Goal: Transaction & Acquisition: Book appointment/travel/reservation

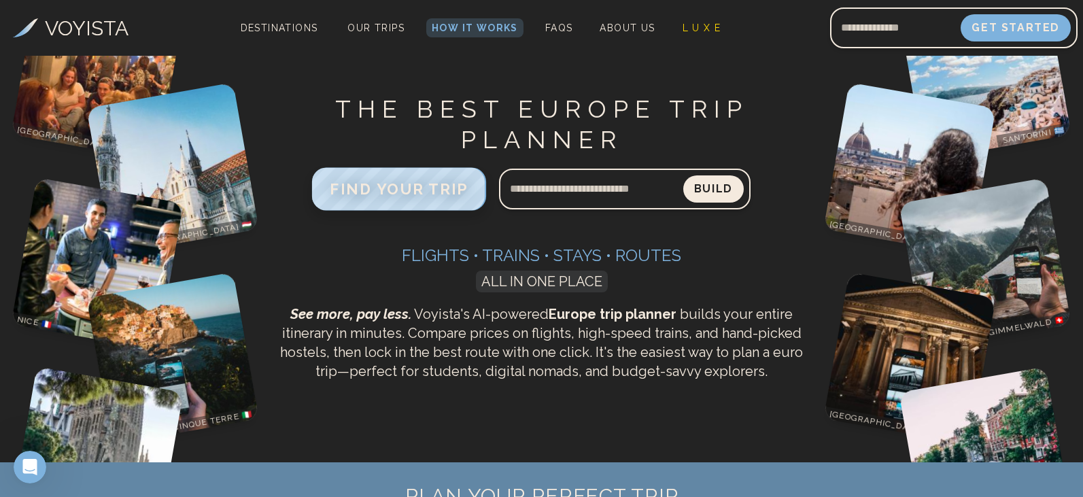
click at [440, 198] on span "FIND YOUR TRIP" at bounding box center [399, 189] width 139 height 18
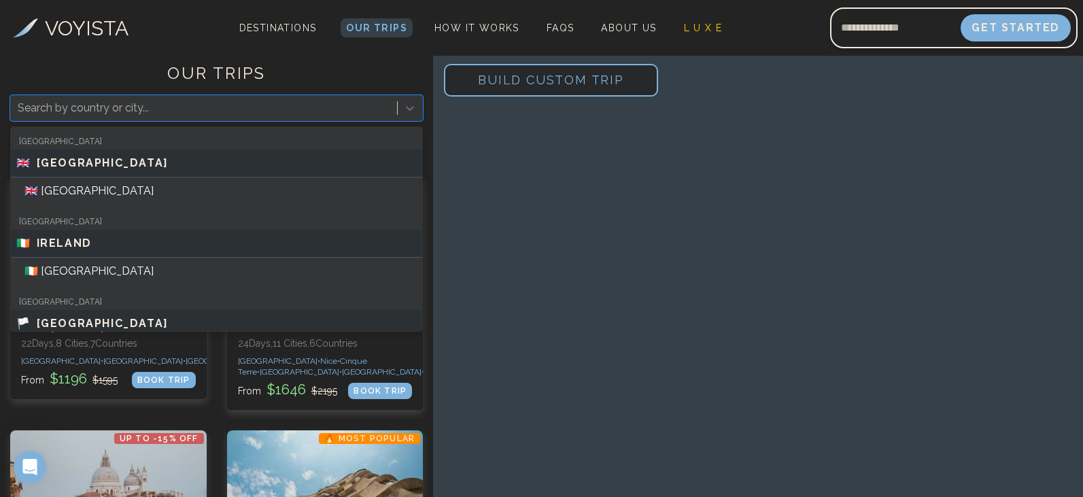
click at [108, 111] on div at bounding box center [204, 108] width 372 height 19
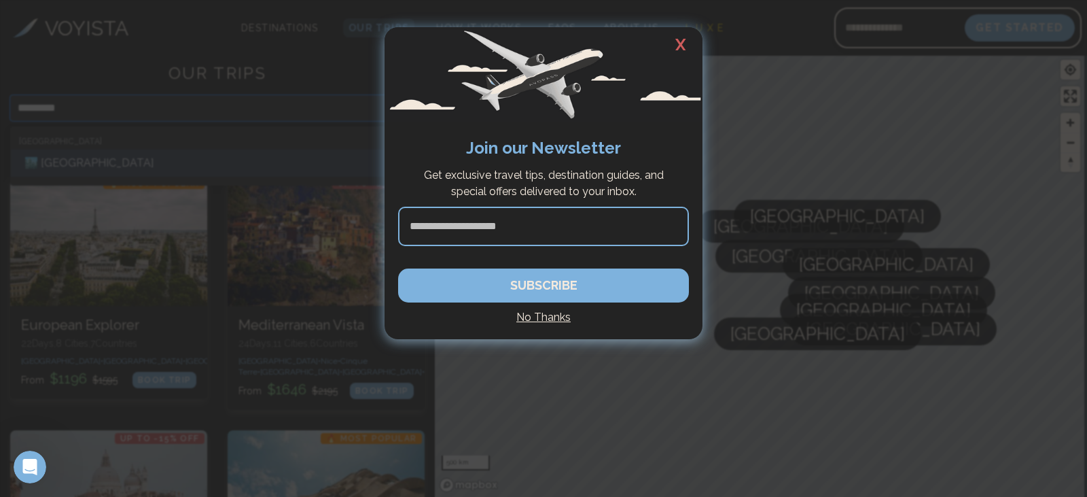
type input "*********"
click at [113, 56] on div at bounding box center [543, 248] width 1087 height 497
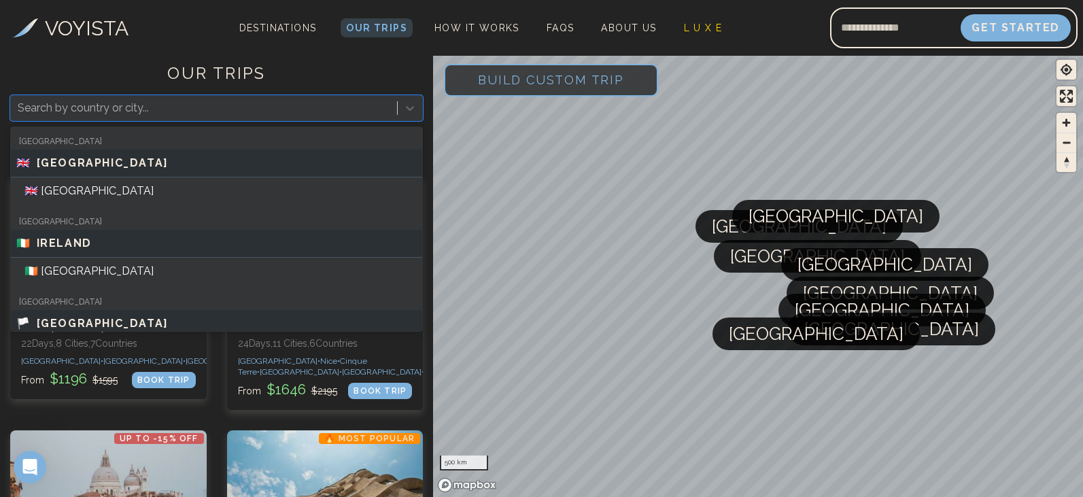
click at [225, 113] on div at bounding box center [204, 108] width 372 height 19
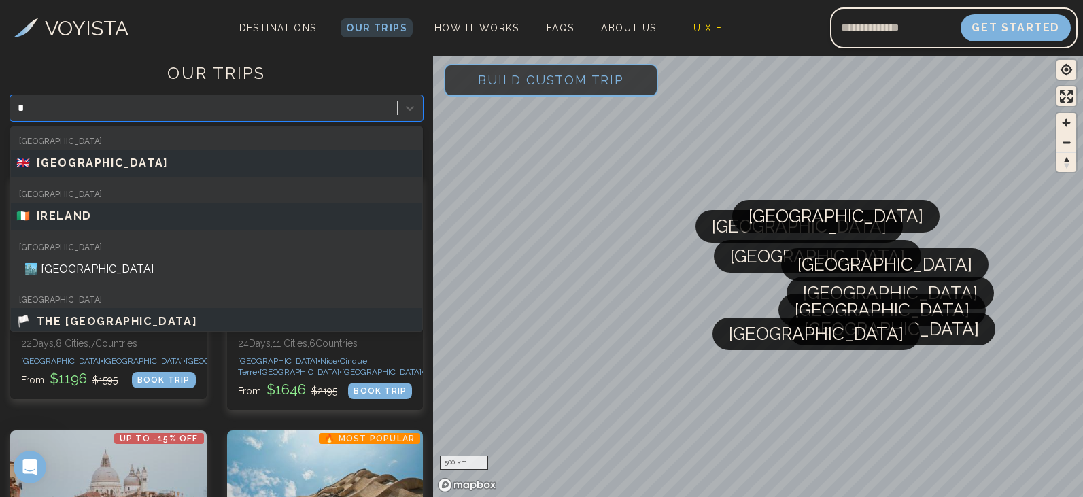
type input "**"
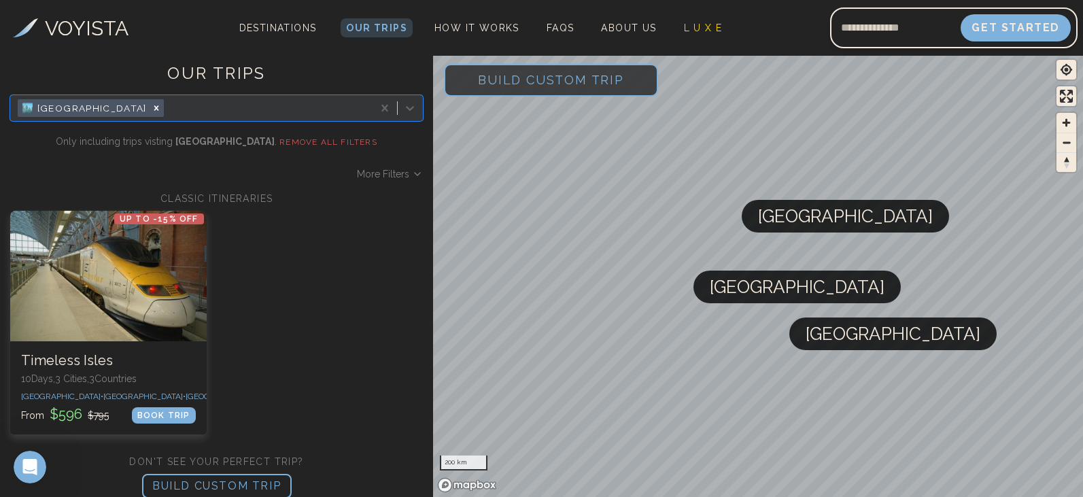
scroll to position [17, 0]
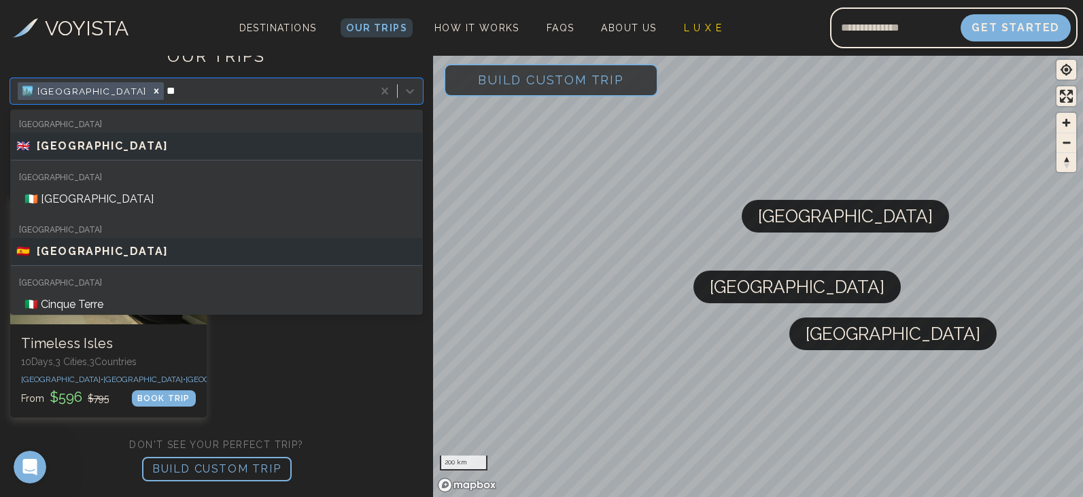
type input "*"
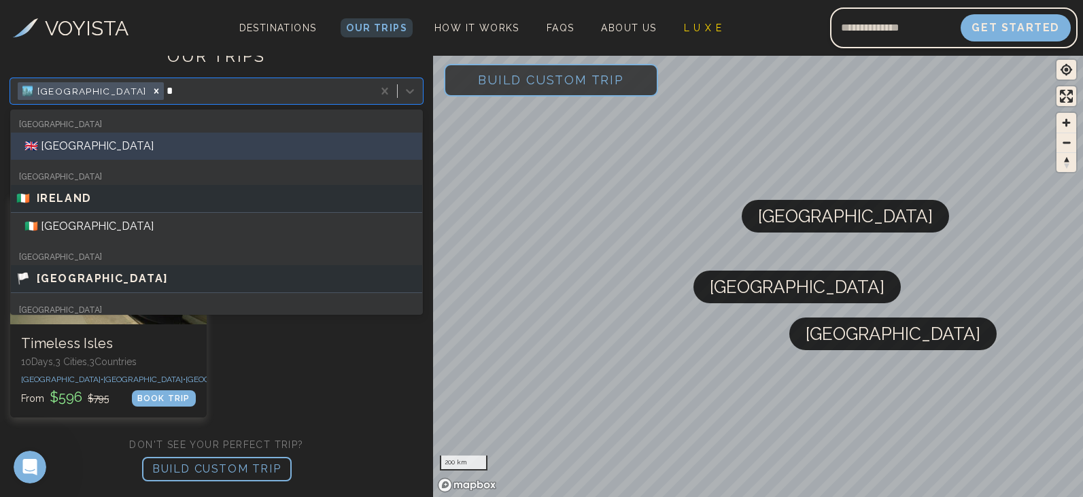
type input "**"
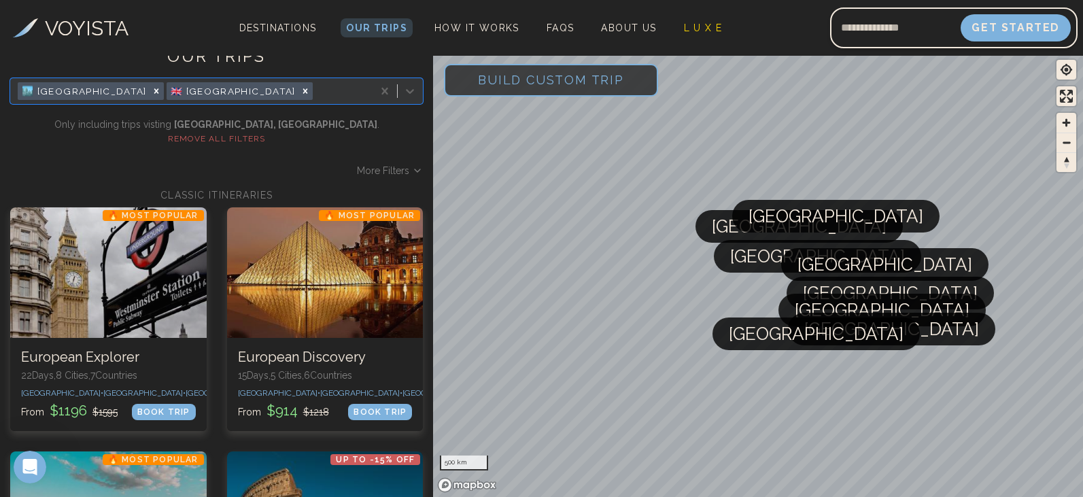
type input "*"
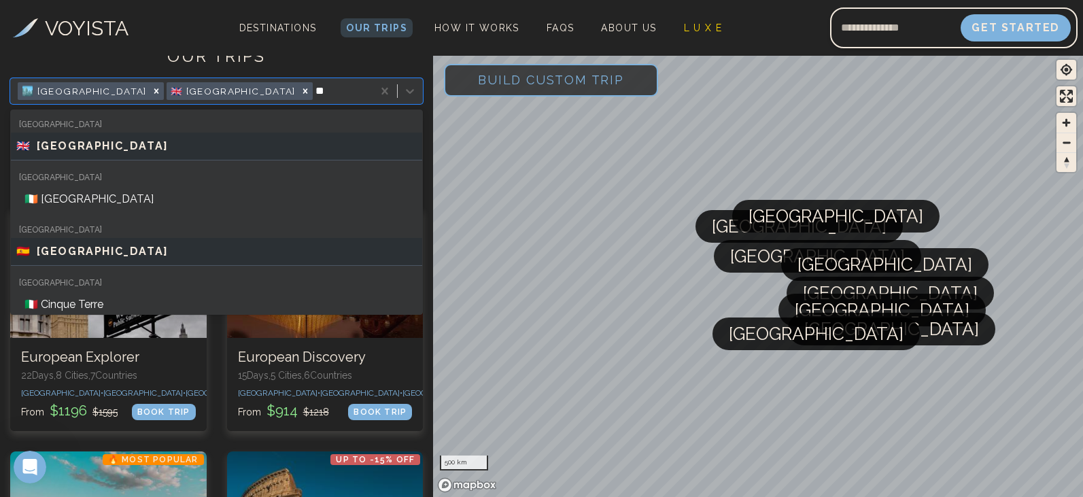
type input "*"
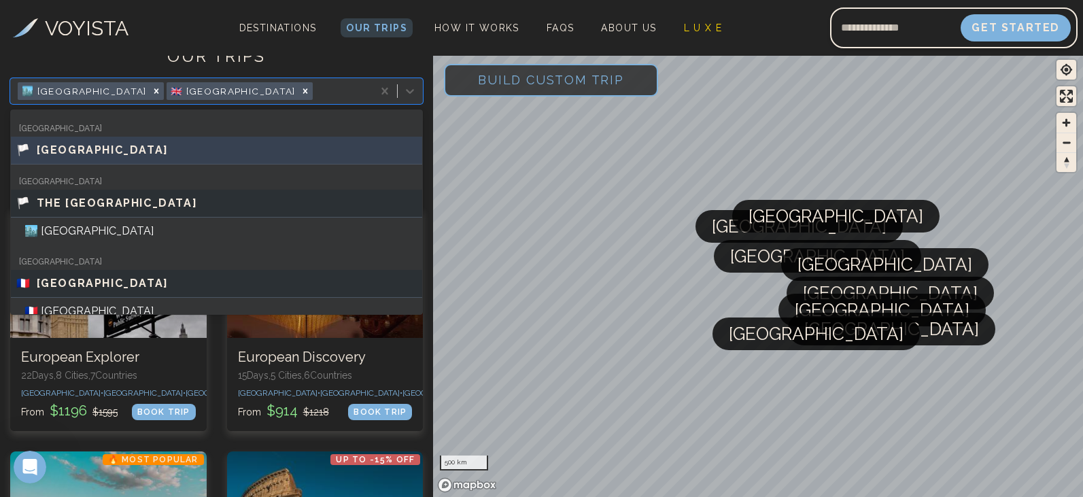
scroll to position [109, 0]
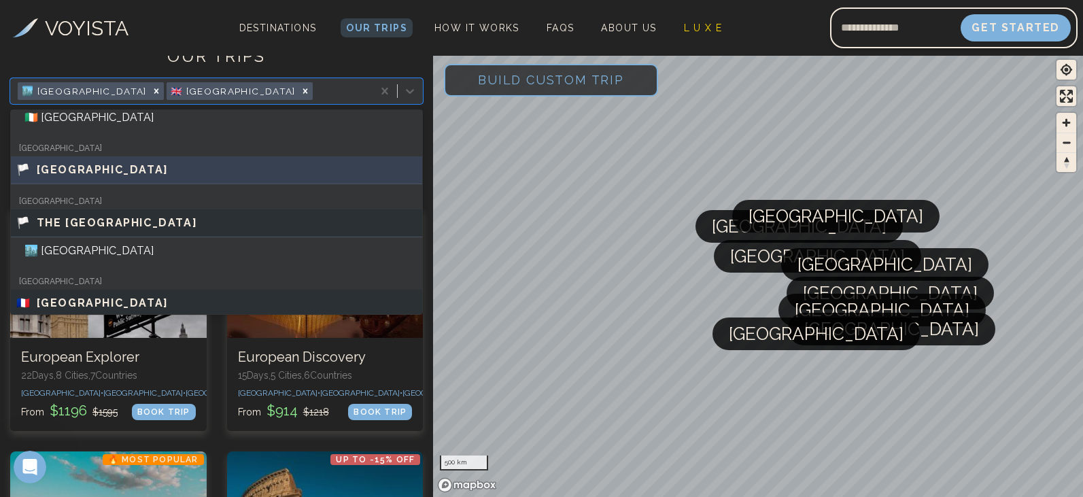
click at [81, 179] on div "🏳️ [GEOGRAPHIC_DATA]" at bounding box center [216, 170] width 411 height 28
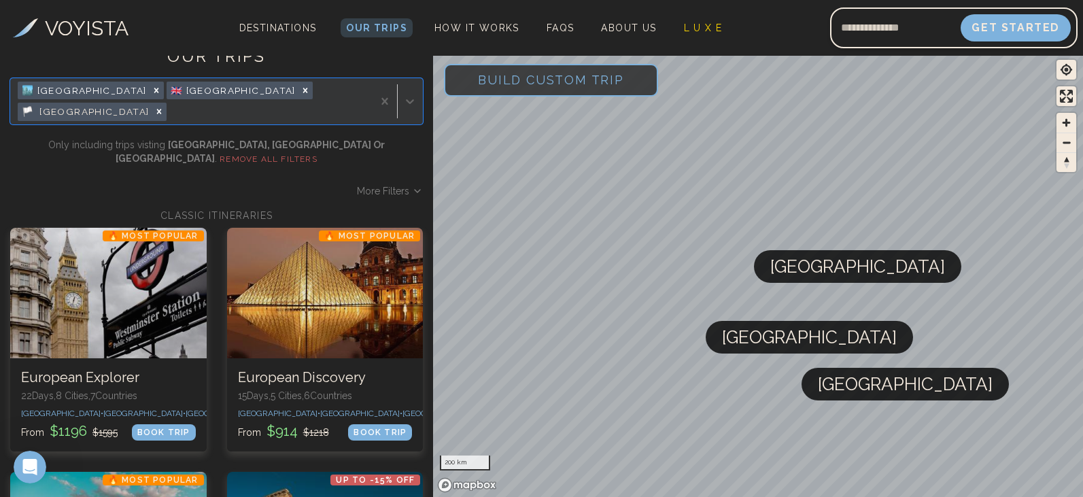
drag, startPoint x: 737, startPoint y: 296, endPoint x: 749, endPoint y: 347, distance: 51.8
click at [749, 347] on span "[GEOGRAPHIC_DATA]" at bounding box center [809, 337] width 175 height 33
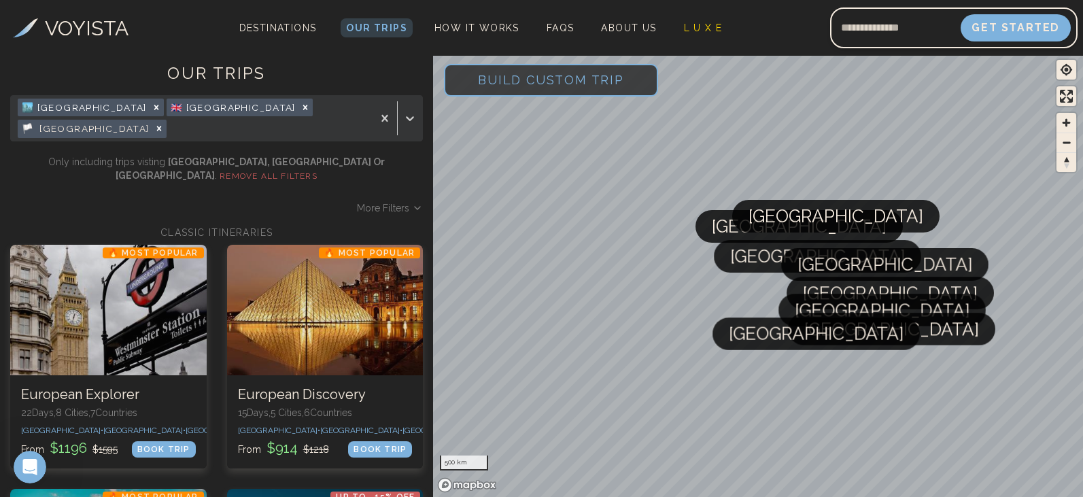
click at [164, 124] on icon "Remove [object Object]" at bounding box center [159, 129] width 10 height 10
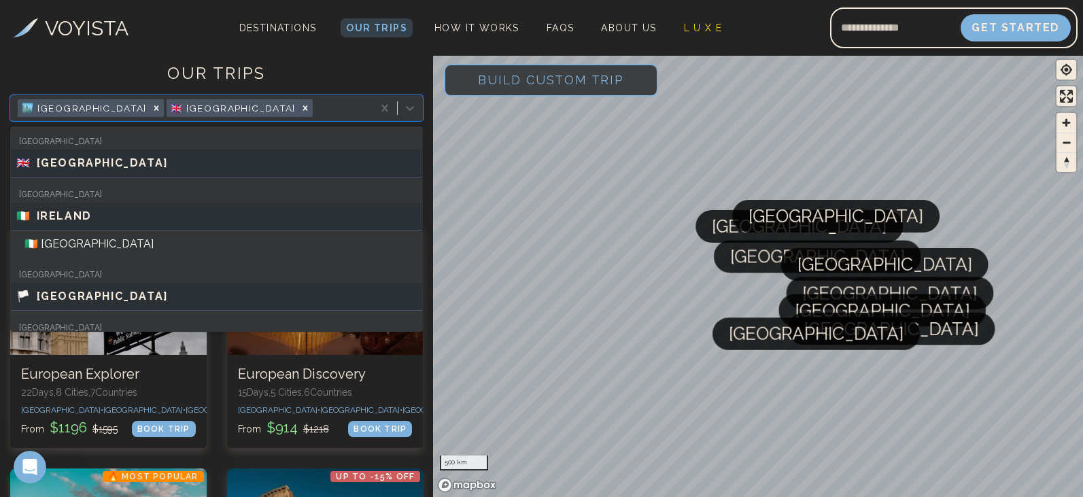
click at [315, 107] on div at bounding box center [340, 108] width 51 height 19
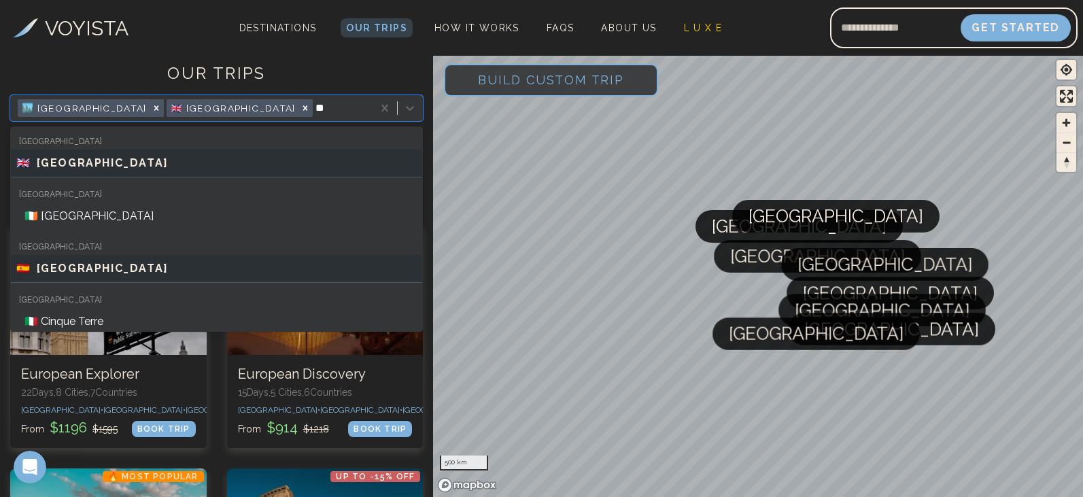
type input "**"
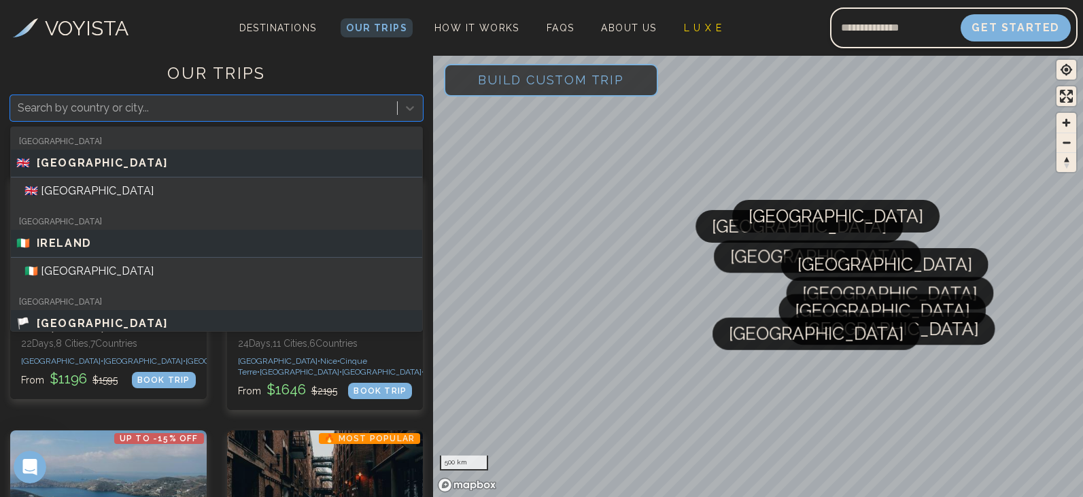
click at [268, 96] on div "Search by country or city..." at bounding box center [204, 108] width 386 height 24
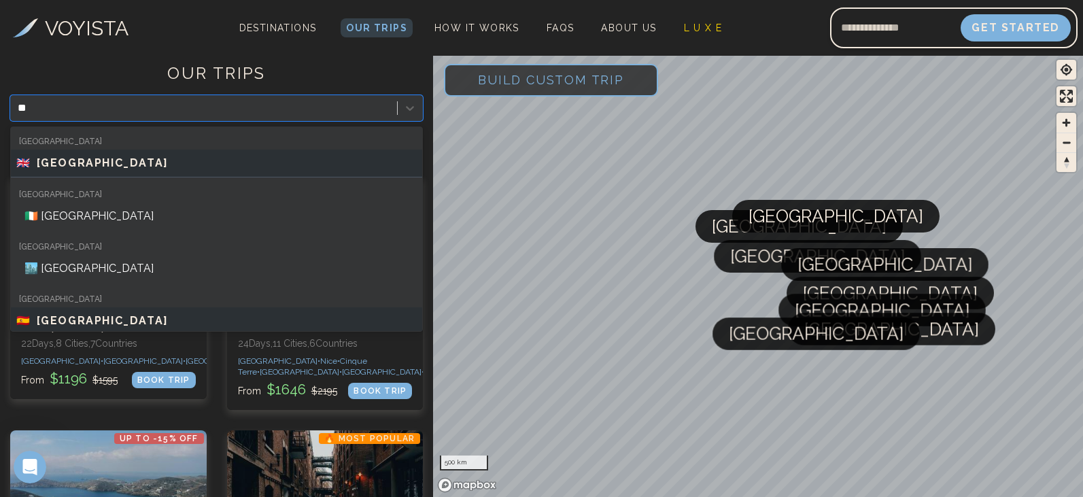
type input "*"
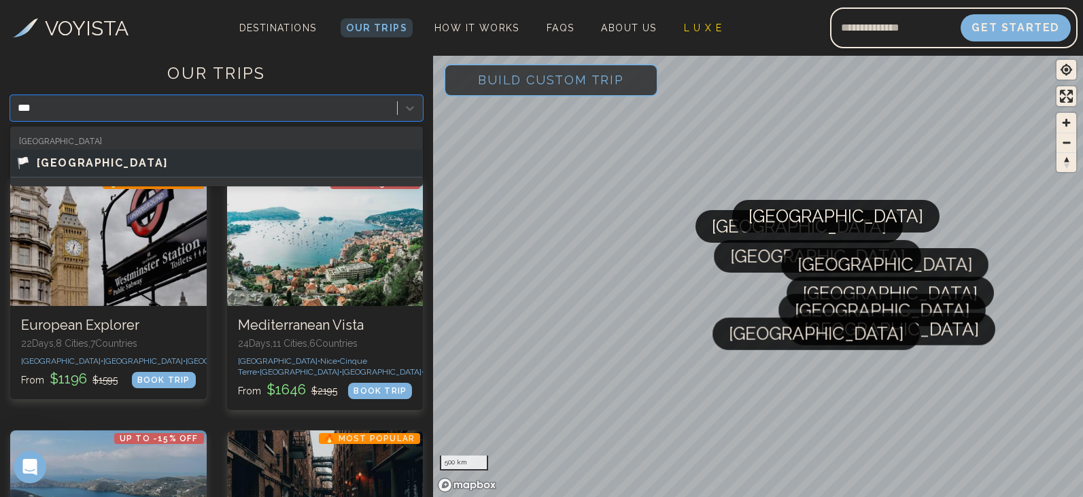
type input "****"
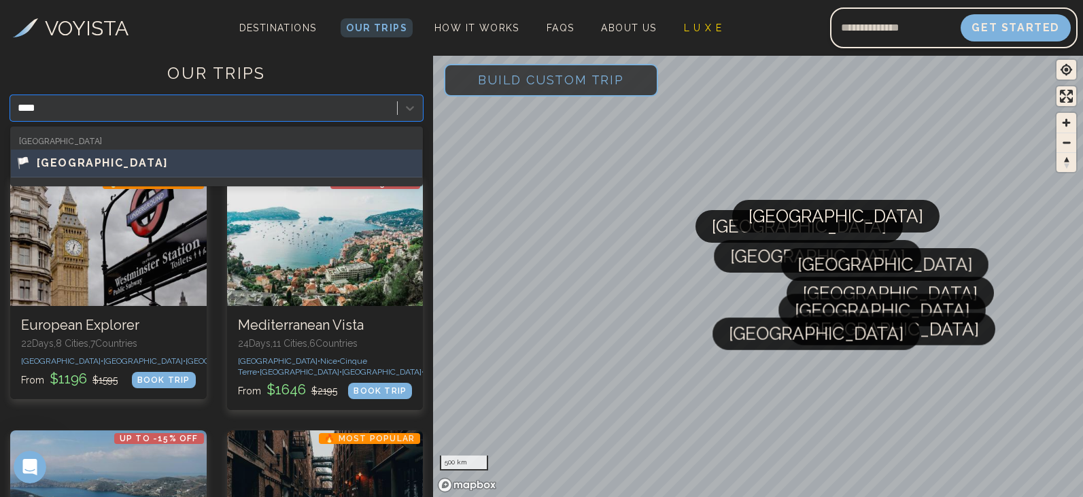
click at [191, 169] on div "🏳️ [GEOGRAPHIC_DATA]" at bounding box center [216, 163] width 400 height 16
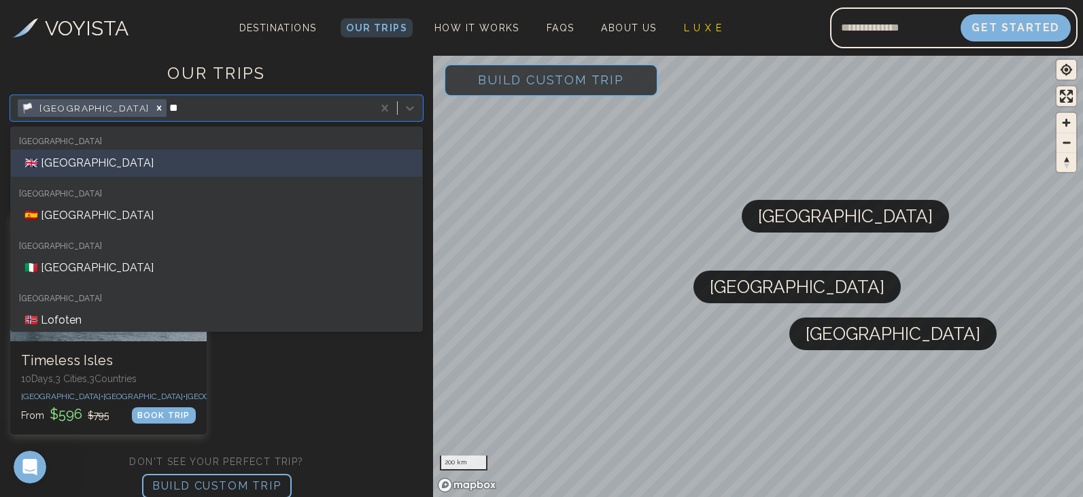
type input "***"
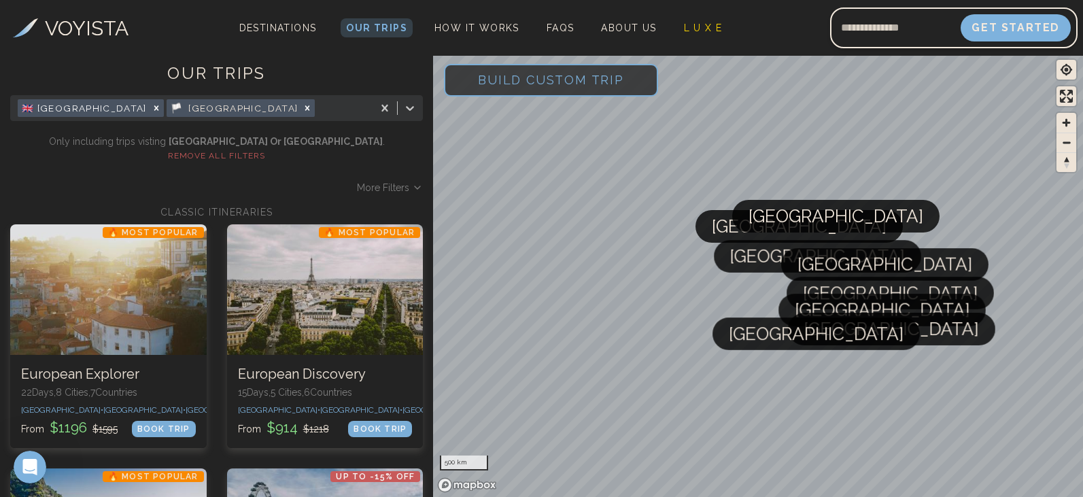
click at [297, 16] on div "VOYISTA Destinations [GEOGRAPHIC_DATA] 🇬🇧 [GEOGRAPHIC_DATA] 🇫🇷 [GEOGRAPHIC_DATA…" at bounding box center [541, 28] width 1083 height 56
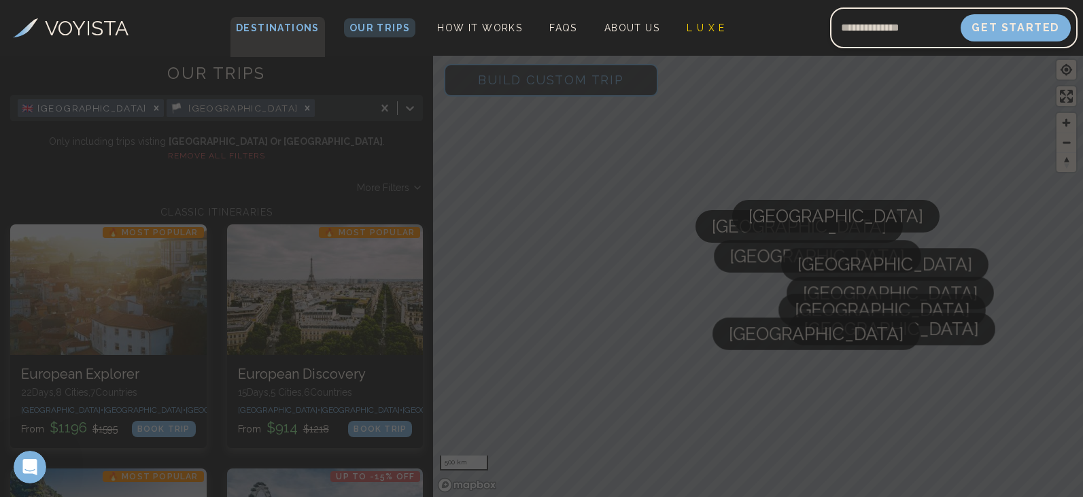
click at [295, 23] on span "Destinations" at bounding box center [277, 37] width 94 height 40
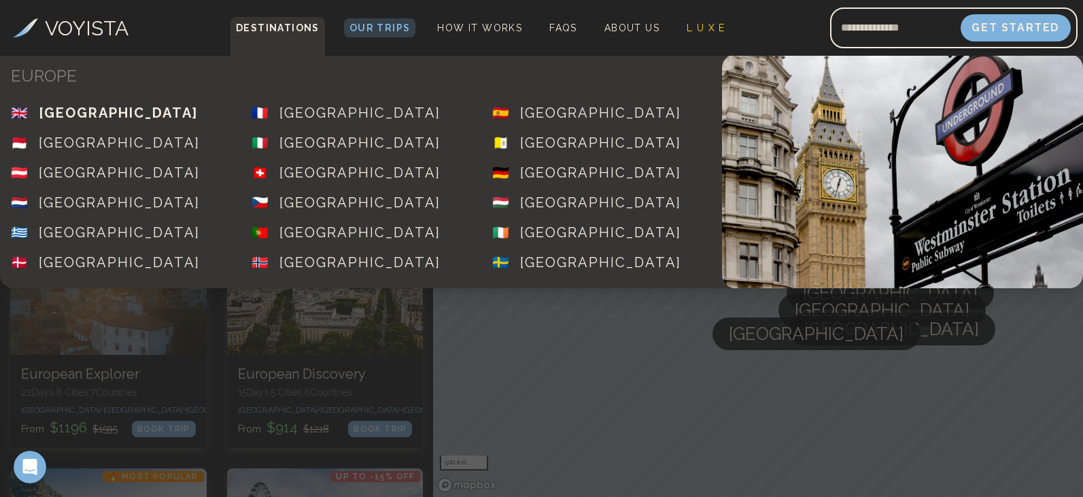
click at [106, 116] on div "[GEOGRAPHIC_DATA]" at bounding box center [118, 112] width 159 height 19
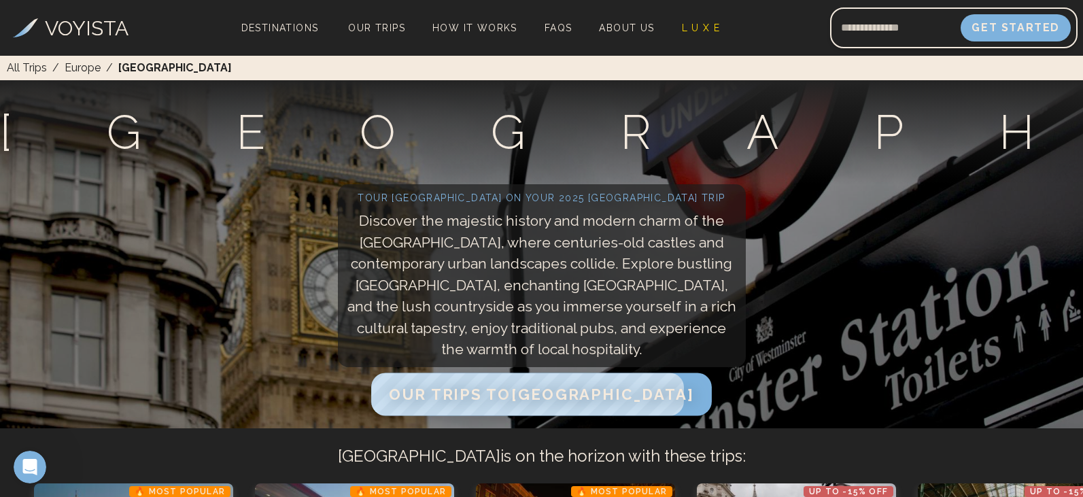
click at [490, 401] on span "Our Trips to [GEOGRAPHIC_DATA]" at bounding box center [541, 394] width 304 height 18
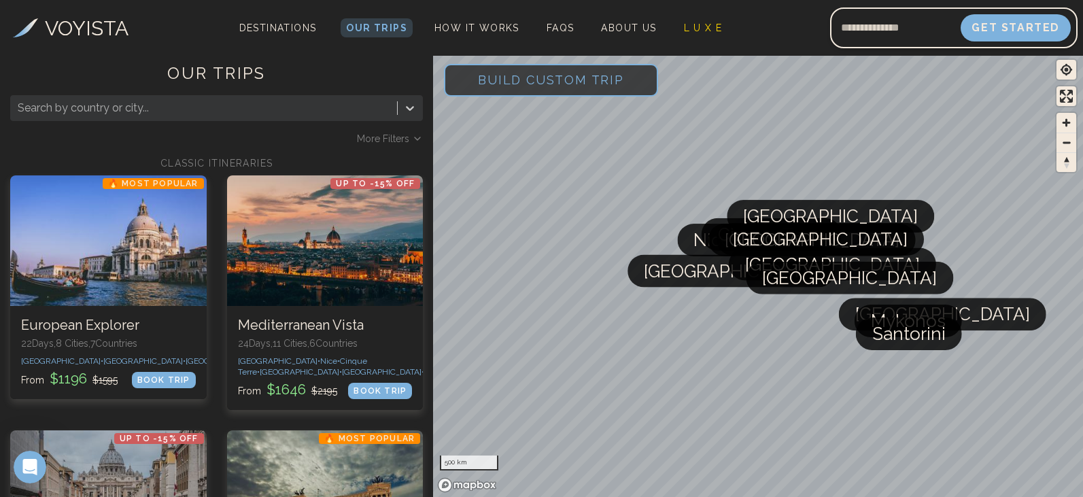
click at [119, 106] on div at bounding box center [204, 108] width 372 height 19
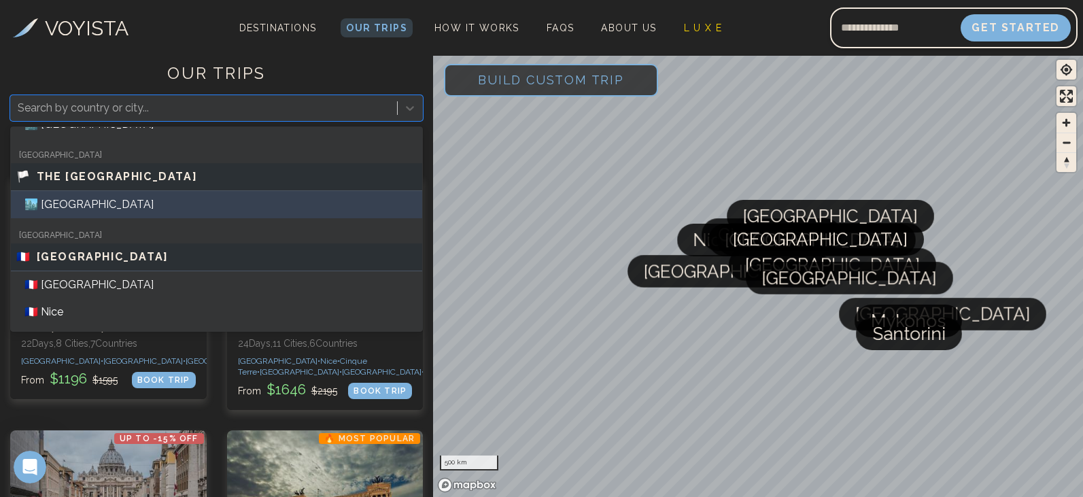
scroll to position [204, 0]
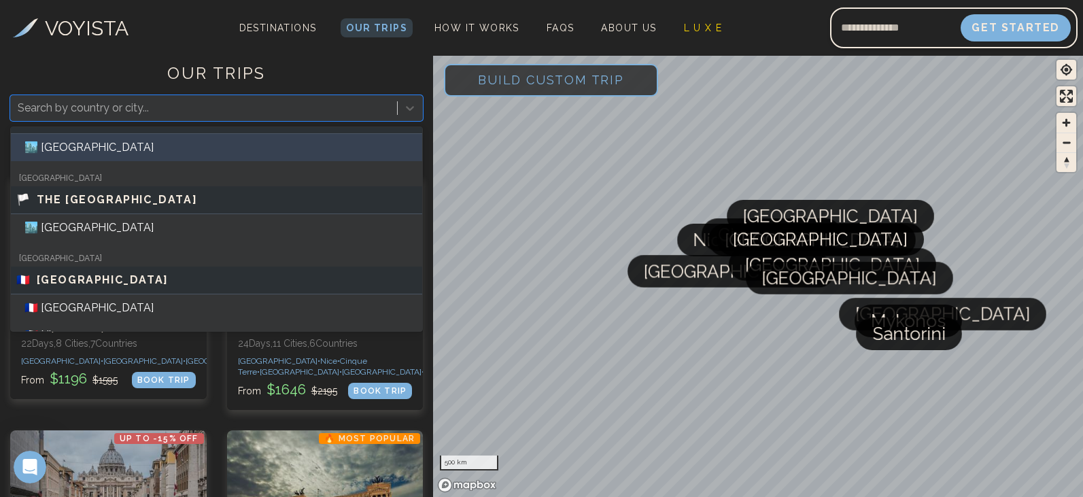
click at [84, 147] on div "🏙️ [GEOGRAPHIC_DATA]" at bounding box center [216, 147] width 411 height 27
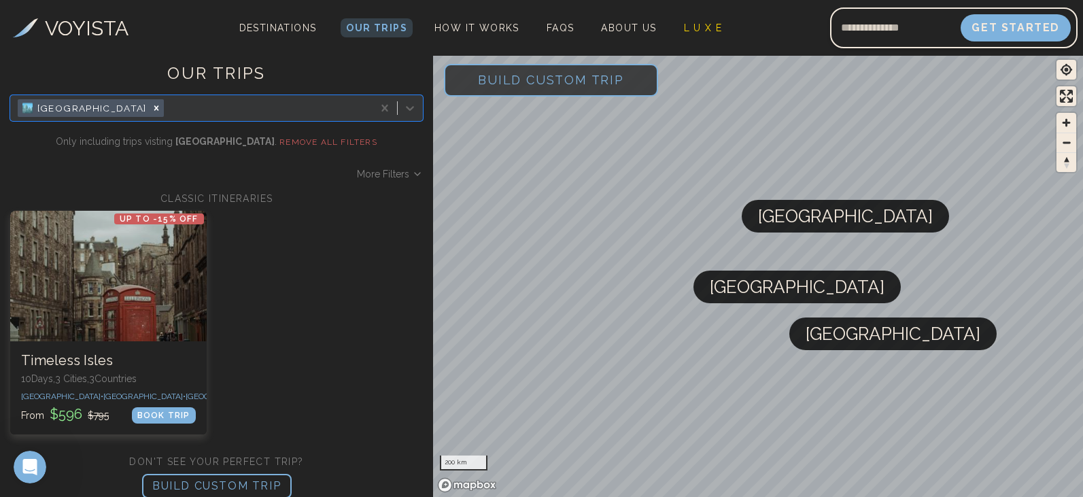
scroll to position [17, 0]
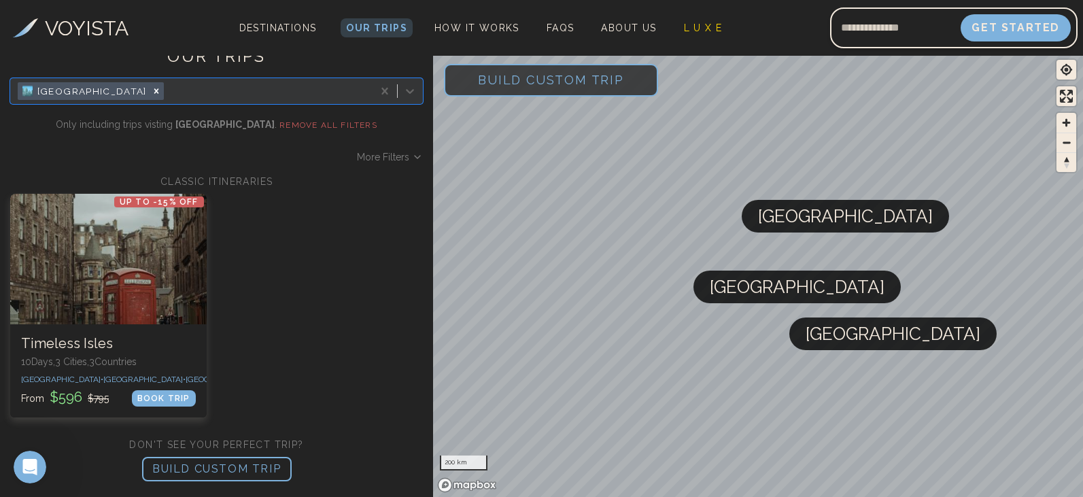
click at [250, 470] on p "BUILD CUSTOM TRIP" at bounding box center [217, 469] width 150 height 24
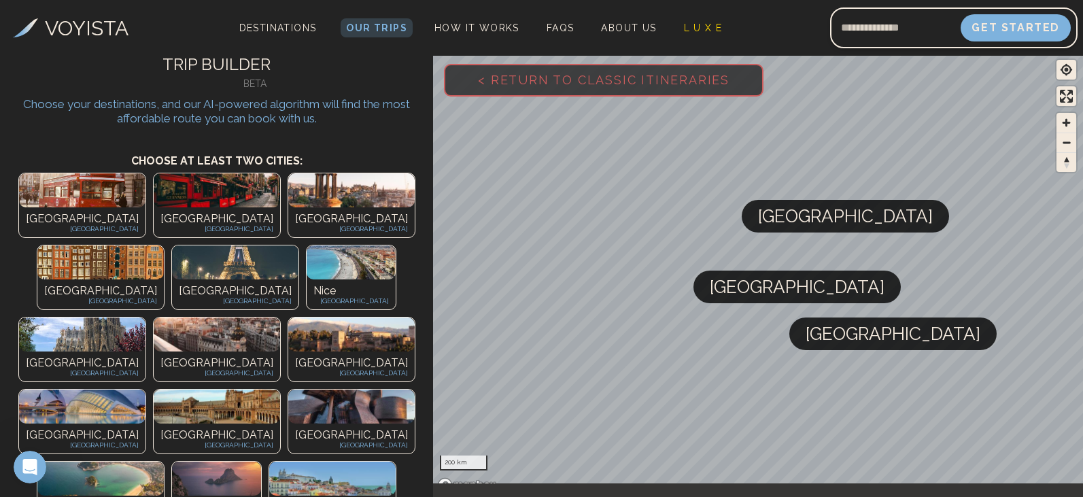
click at [288, 197] on img at bounding box center [351, 190] width 126 height 34
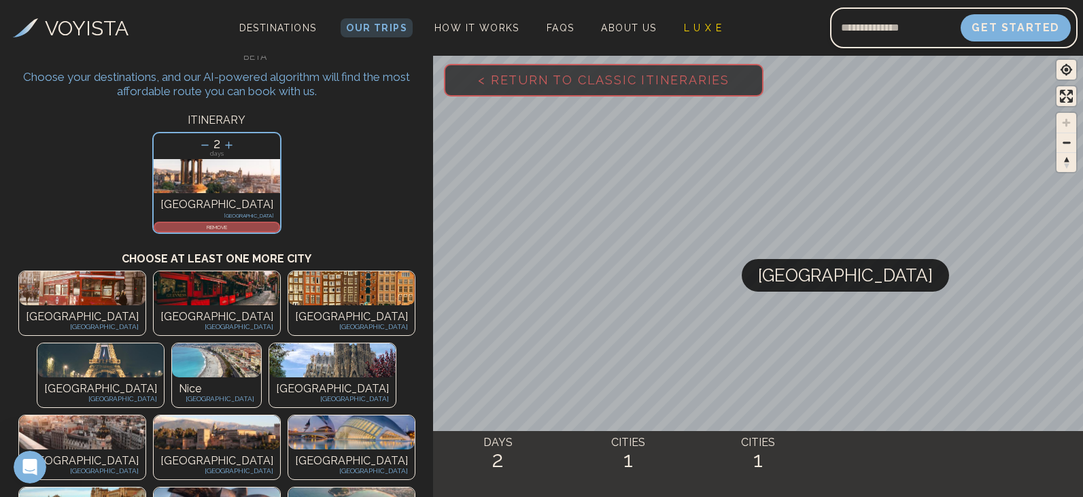
scroll to position [68, 0]
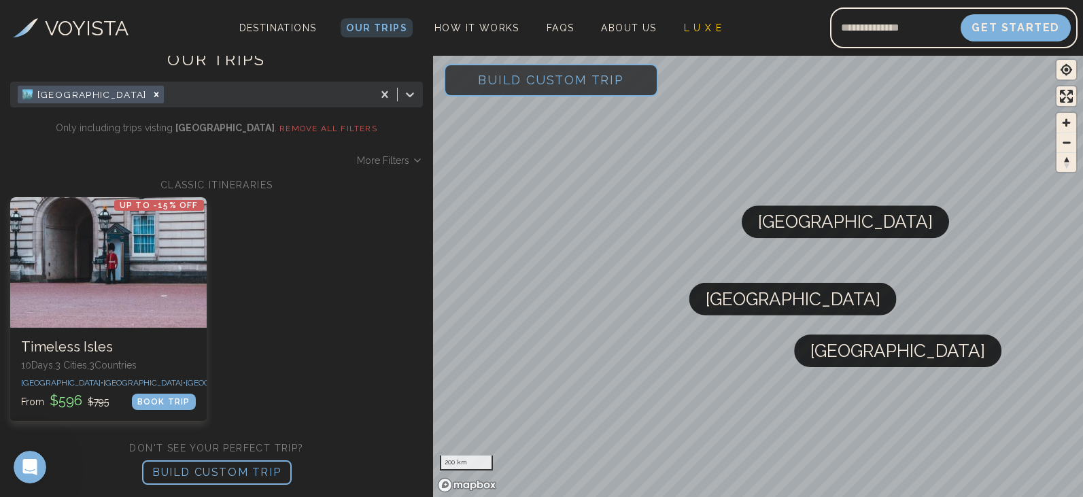
scroll to position [17, 0]
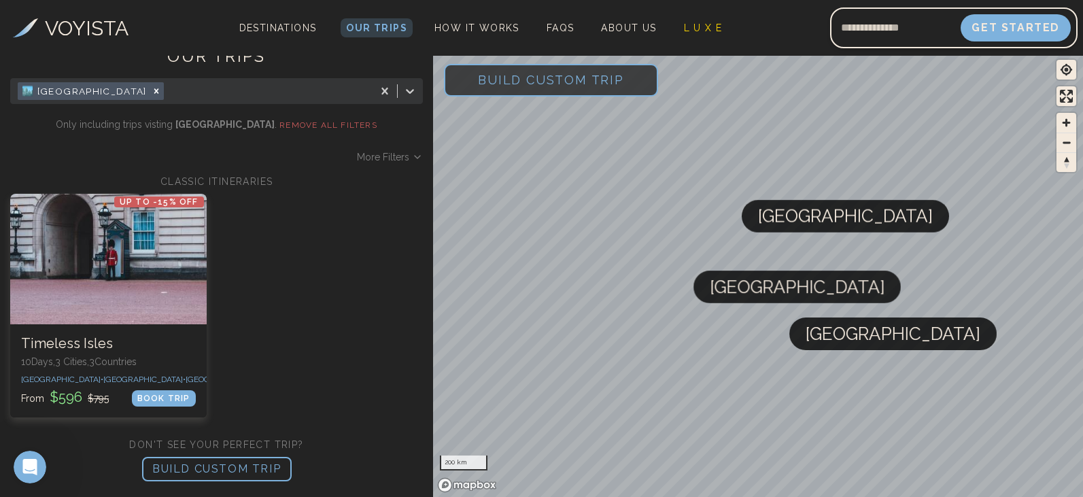
click at [237, 475] on p "BUILD CUSTOM TRIP" at bounding box center [217, 469] width 150 height 24
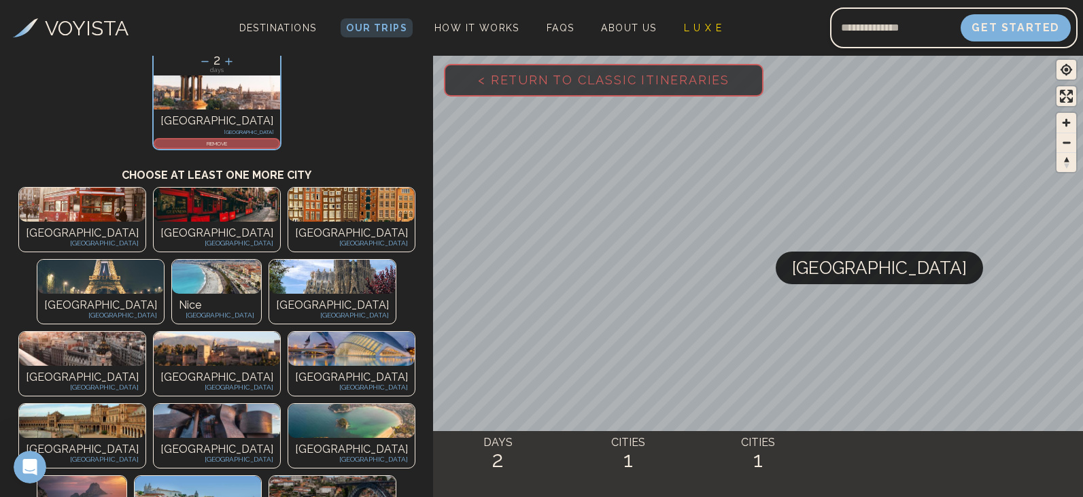
scroll to position [106, 0]
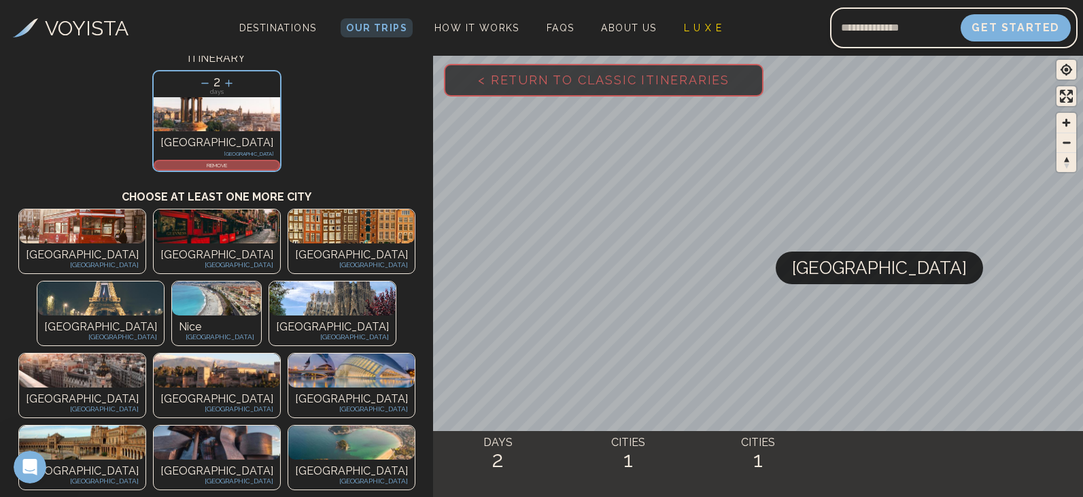
click at [70, 234] on img at bounding box center [82, 226] width 126 height 34
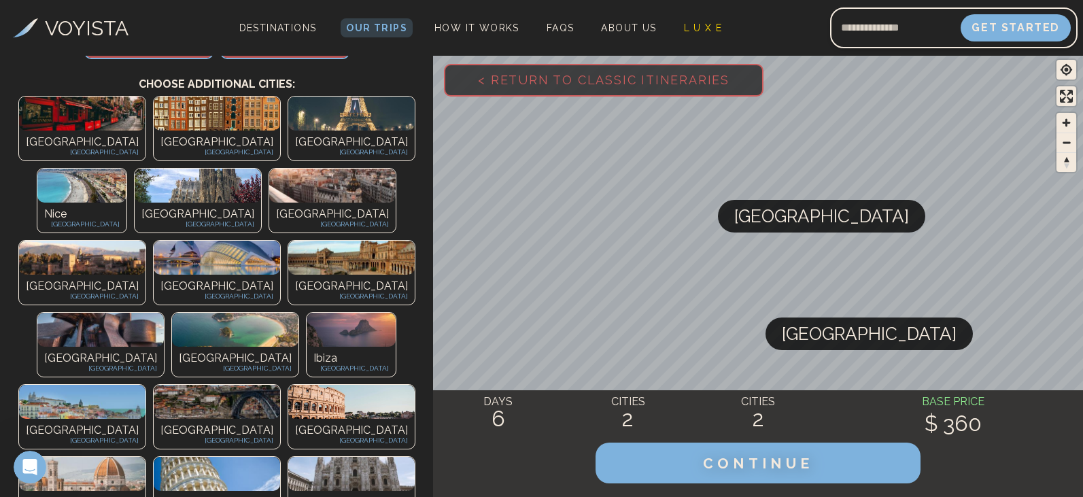
scroll to position [242, 0]
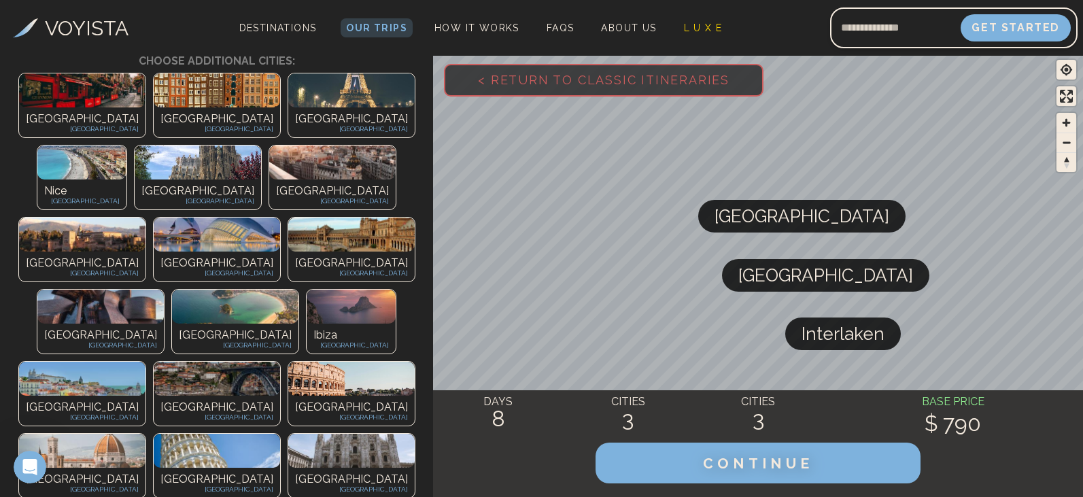
click at [288, 109] on div "Paris [GEOGRAPHIC_DATA]" at bounding box center [351, 122] width 126 height 30
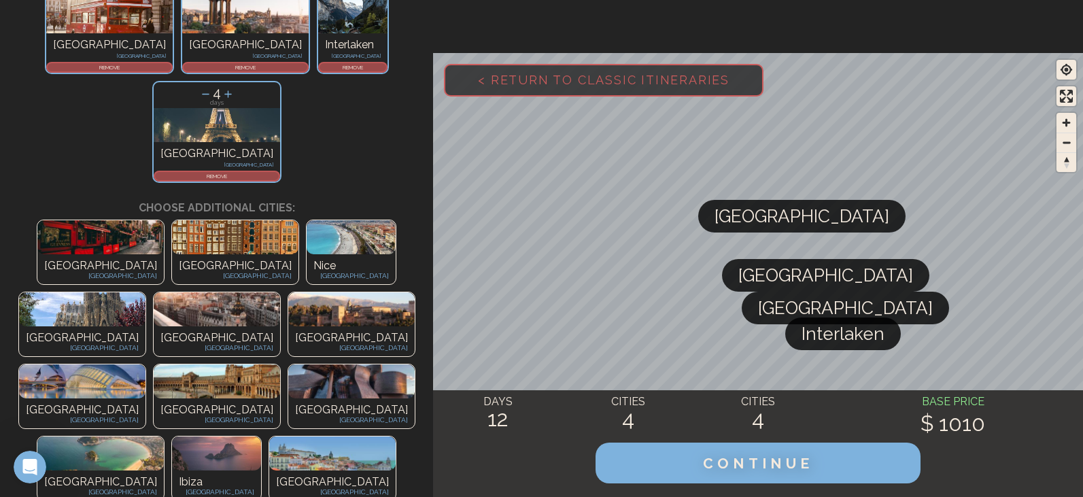
scroll to position [0, 0]
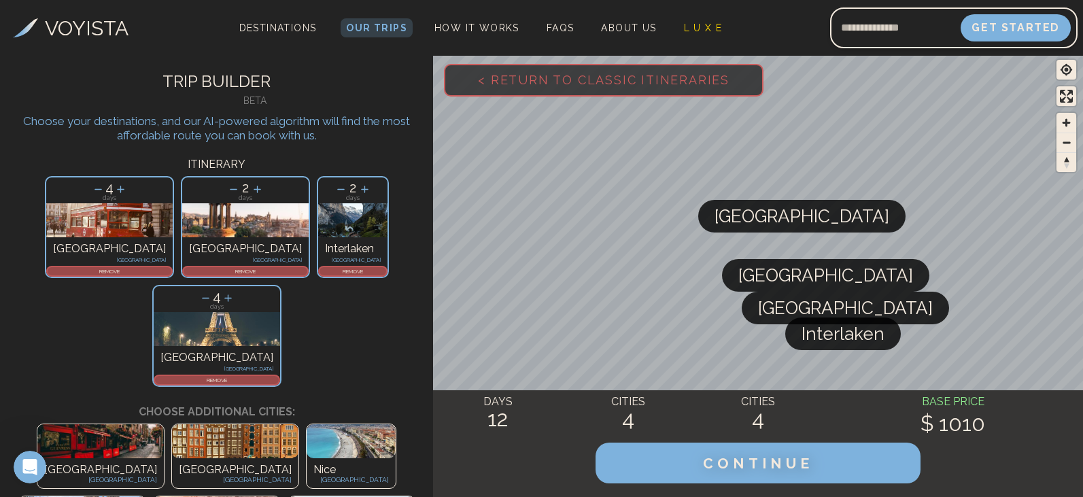
click at [603, 17] on div "VOYISTA Destinations Our Trips How It Works FAQs About Us L U X E Get Started" at bounding box center [541, 28] width 1083 height 56
click at [610, 20] on link "About Us" at bounding box center [628, 27] width 66 height 19
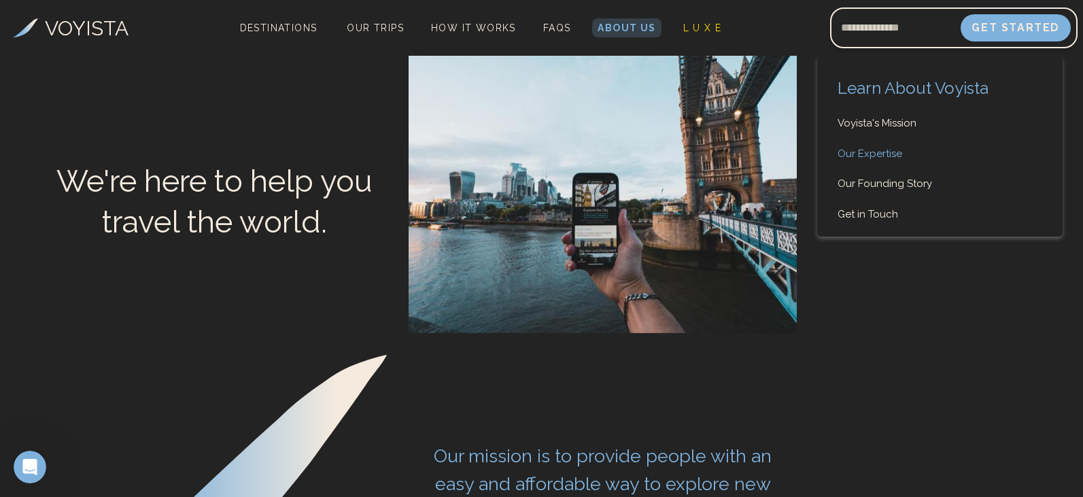
click at [883, 146] on link "Our Expertise" at bounding box center [939, 154] width 245 height 16
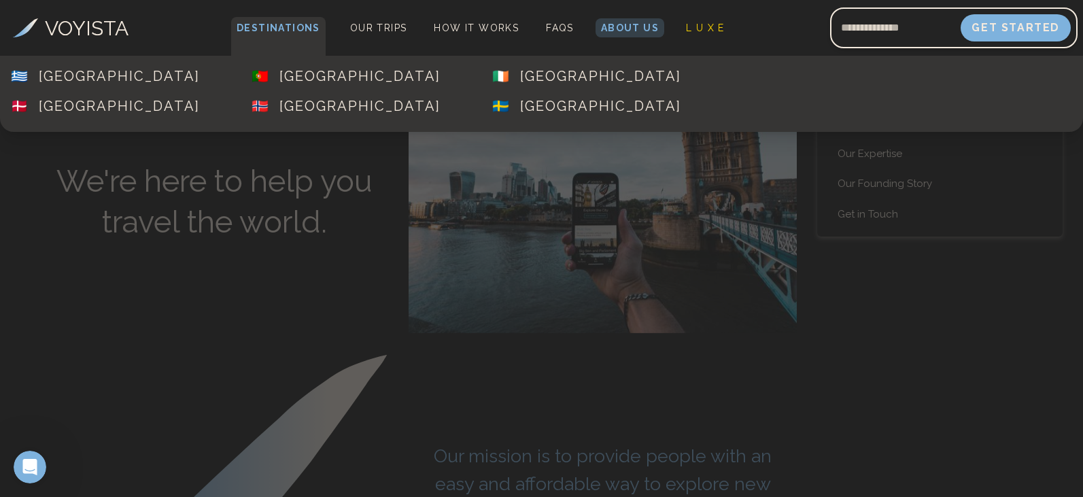
click at [264, 26] on span "Destinations" at bounding box center [278, 37] width 94 height 40
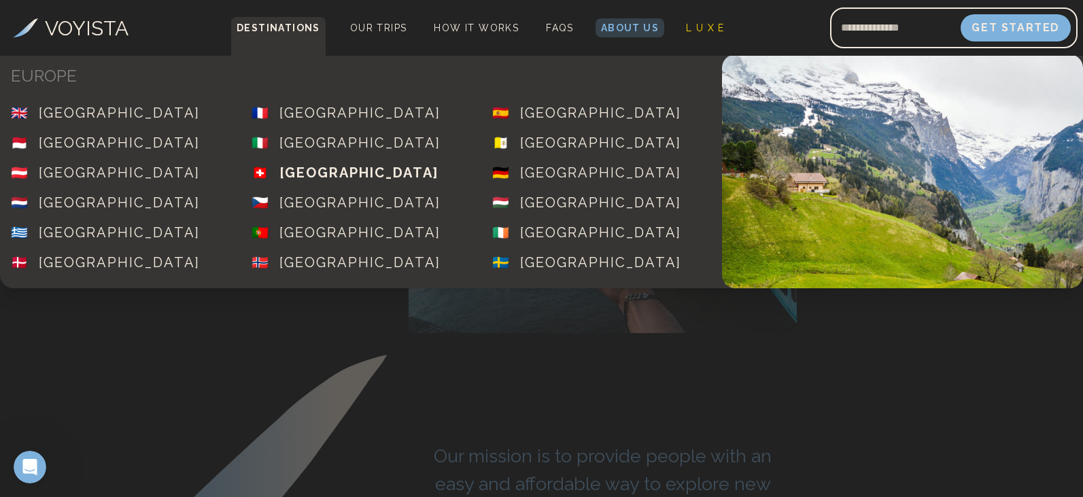
click at [317, 173] on div "[GEOGRAPHIC_DATA]" at bounding box center [358, 172] width 159 height 19
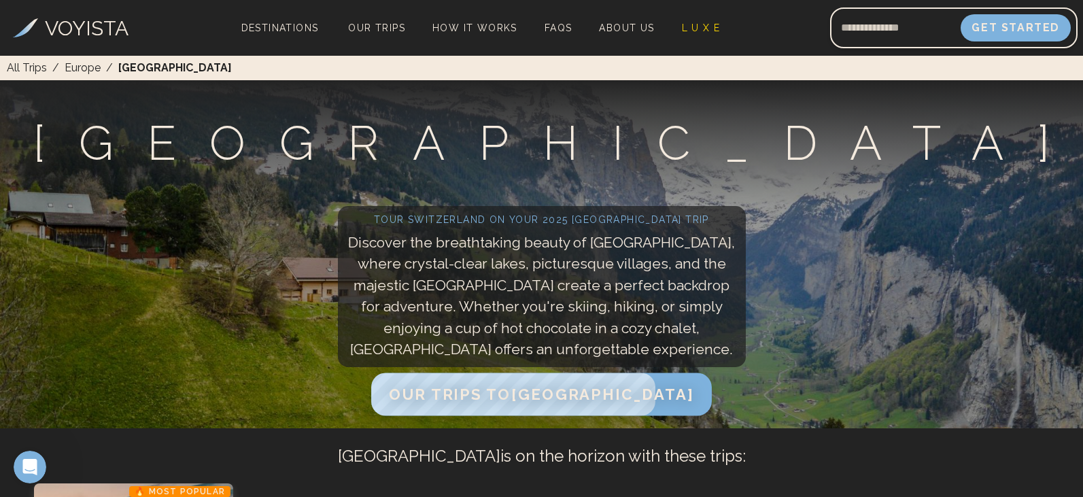
click at [555, 398] on span "Our Trips to [GEOGRAPHIC_DATA]" at bounding box center [541, 394] width 304 height 18
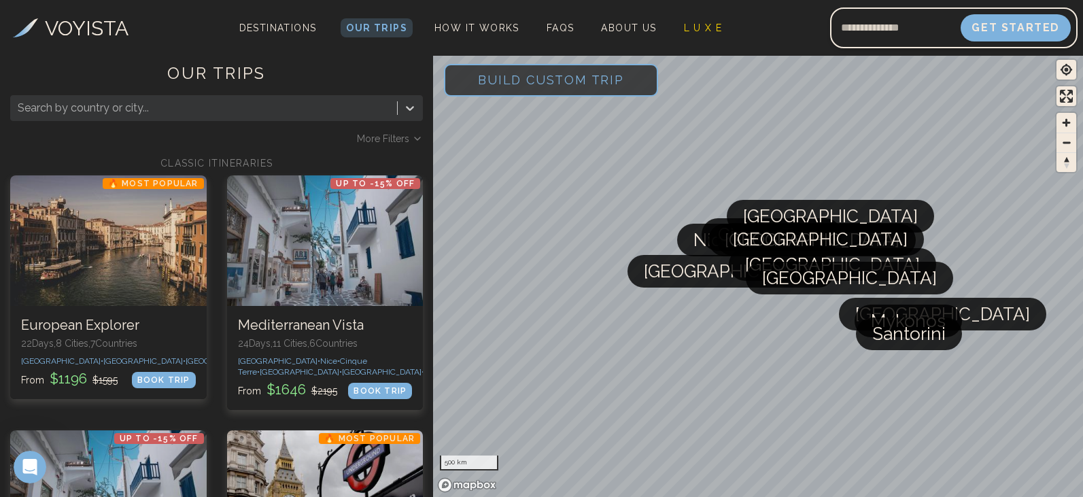
click at [92, 109] on div at bounding box center [204, 108] width 372 height 19
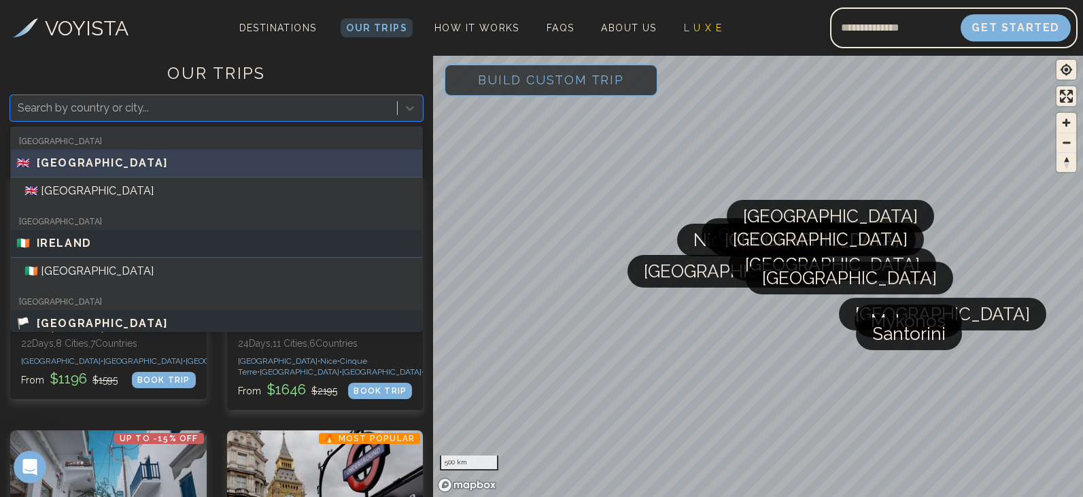
click at [55, 169] on span "[GEOGRAPHIC_DATA]" at bounding box center [103, 163] width 132 height 16
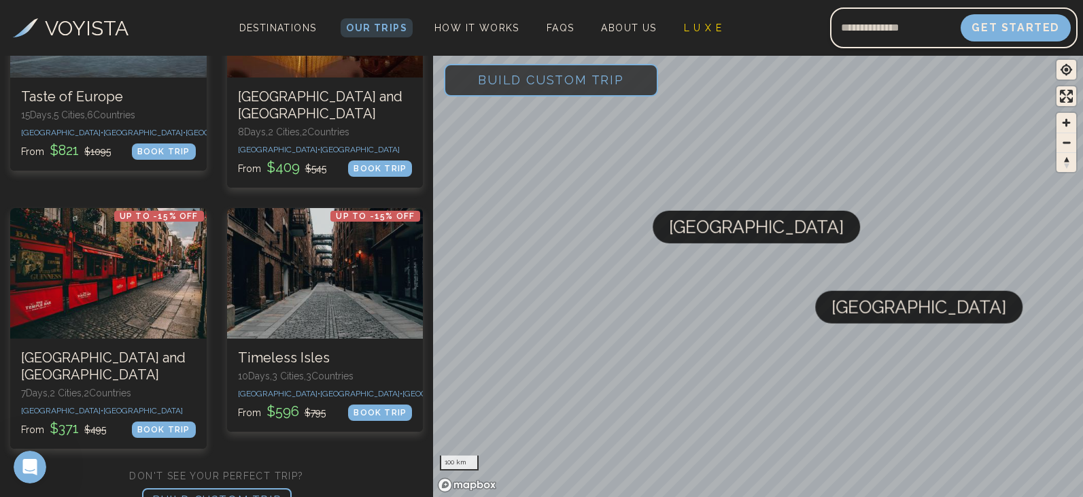
scroll to position [1198, 0]
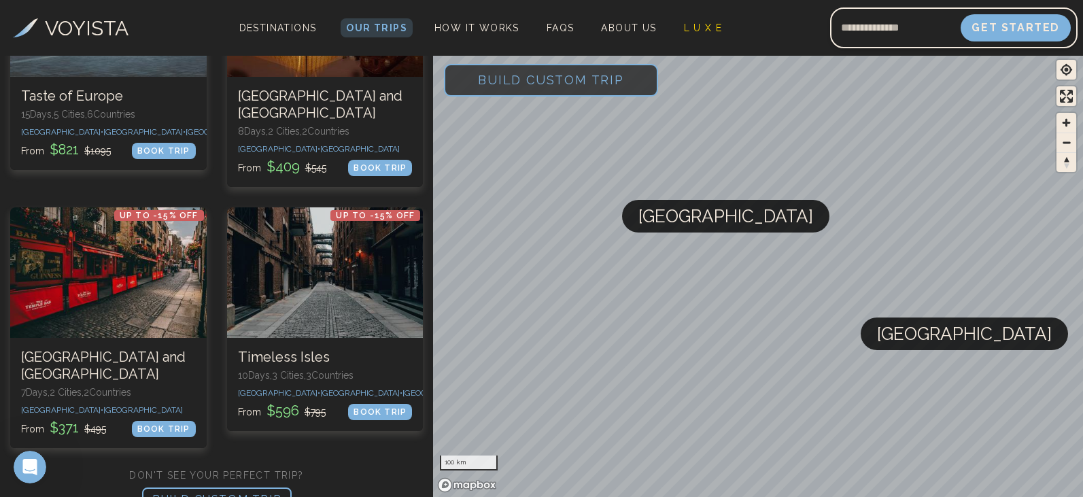
click at [277, 487] on p "BUILD CUSTOM TRIP" at bounding box center [217, 499] width 150 height 24
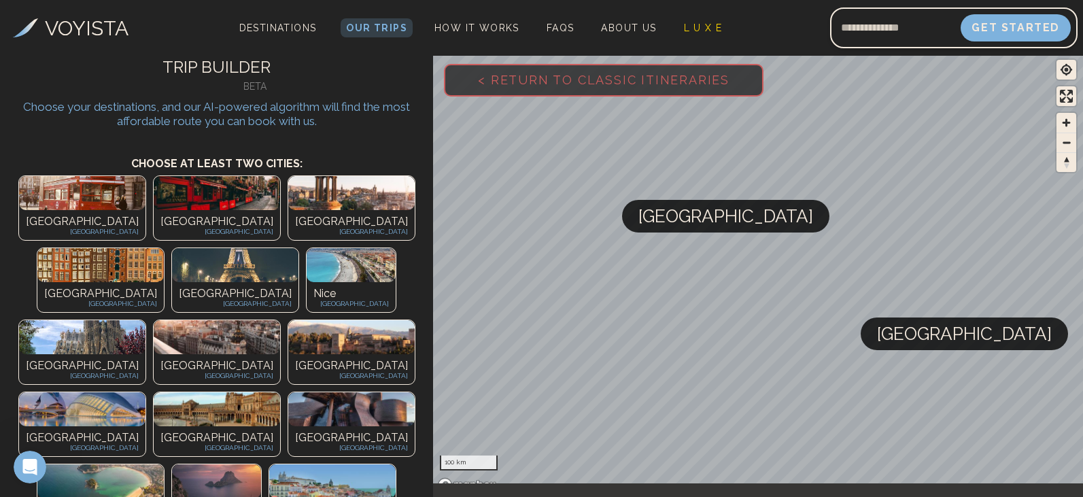
scroll to position [0, 0]
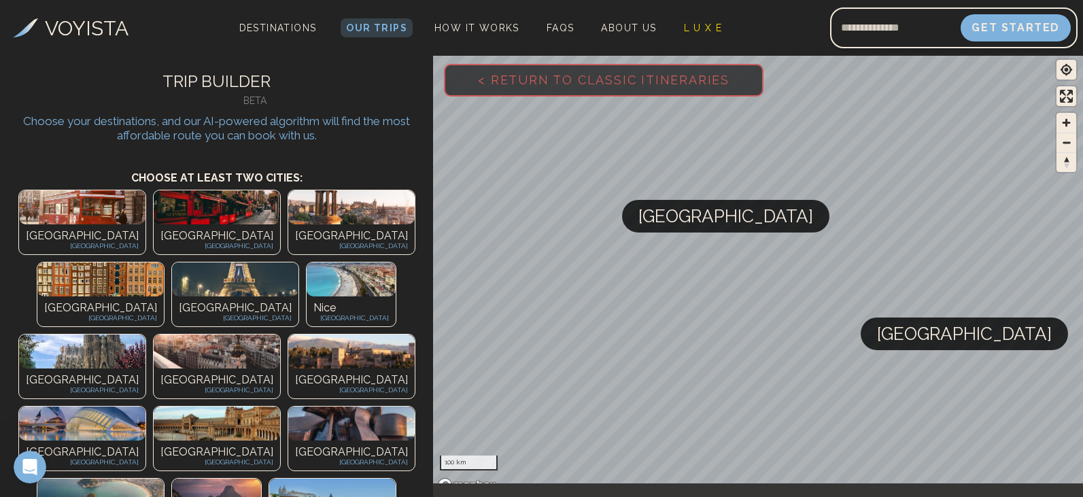
click at [288, 215] on img at bounding box center [351, 207] width 126 height 34
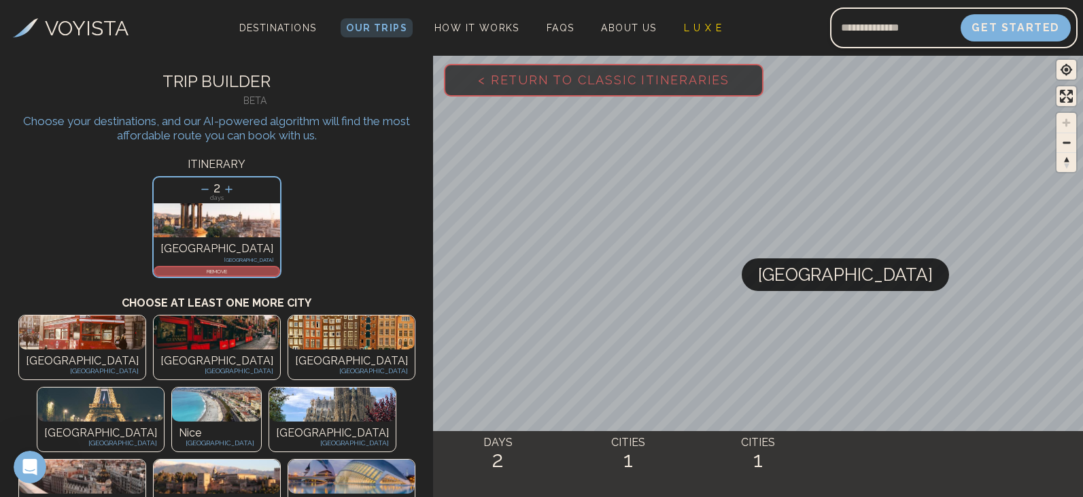
scroll to position [68, 0]
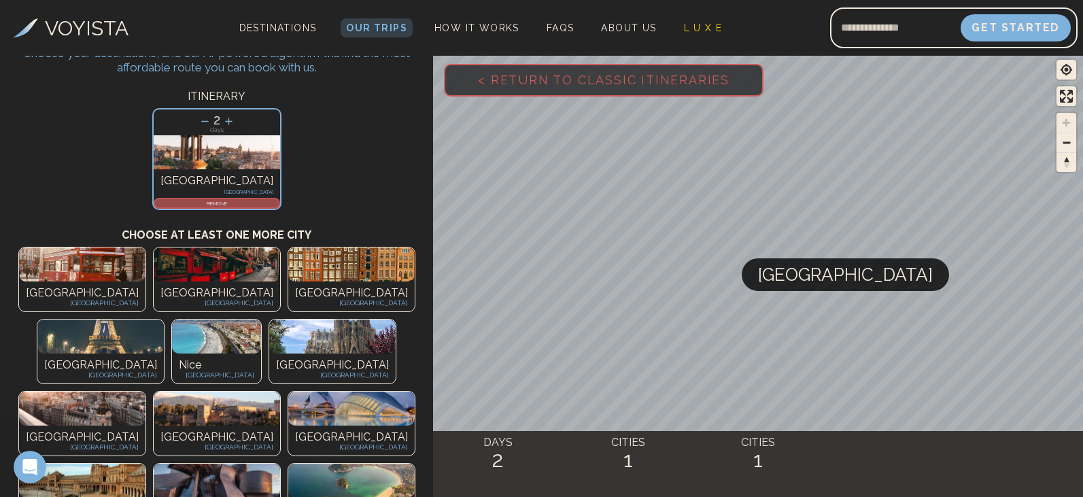
click at [56, 290] on p "[GEOGRAPHIC_DATA]" at bounding box center [82, 293] width 113 height 16
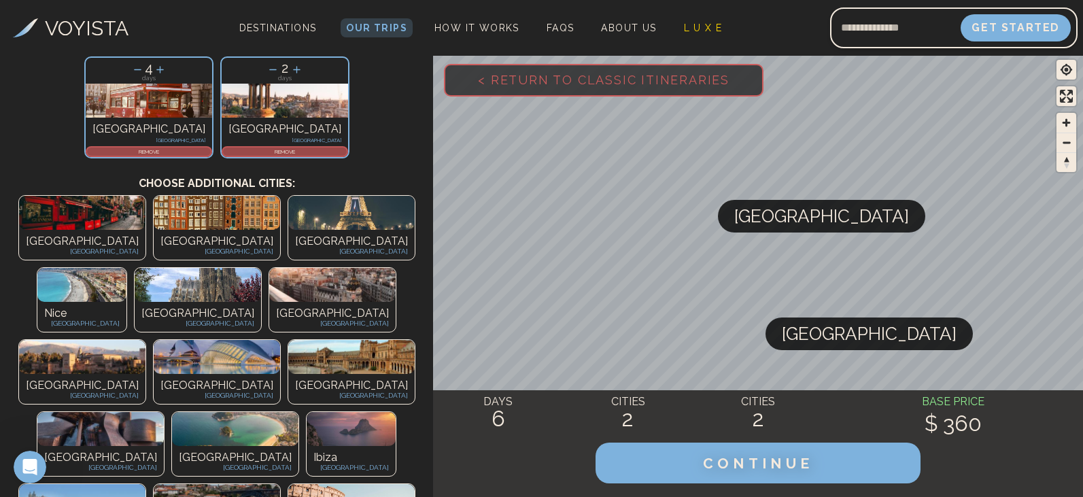
scroll to position [204, 0]
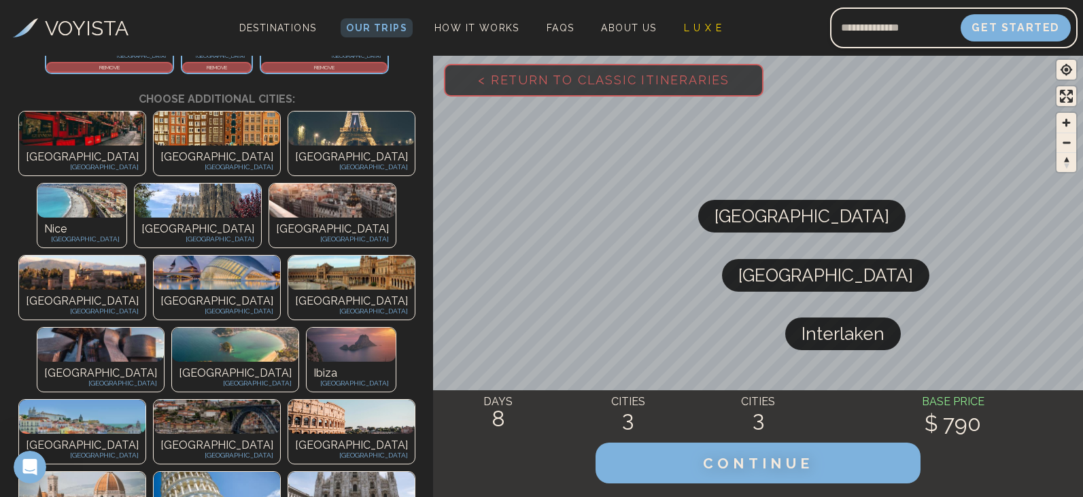
click at [295, 152] on p "[GEOGRAPHIC_DATA]" at bounding box center [351, 157] width 113 height 16
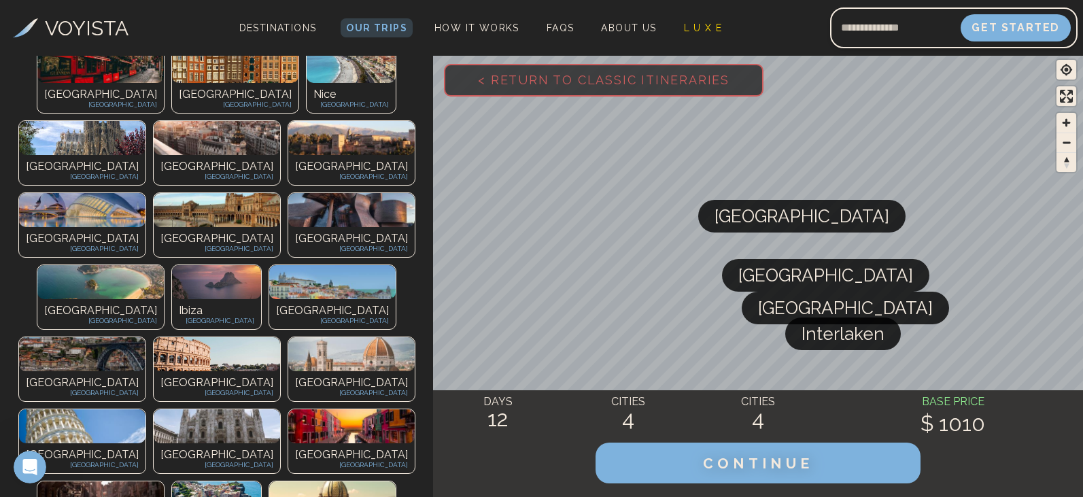
scroll to position [408, 0]
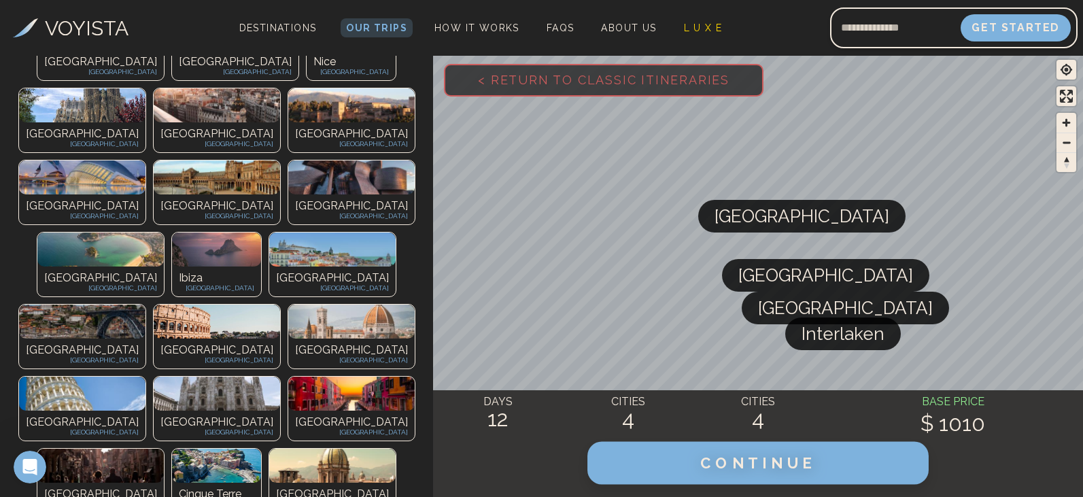
click at [725, 459] on span "CONTINUE" at bounding box center [758, 463] width 116 height 18
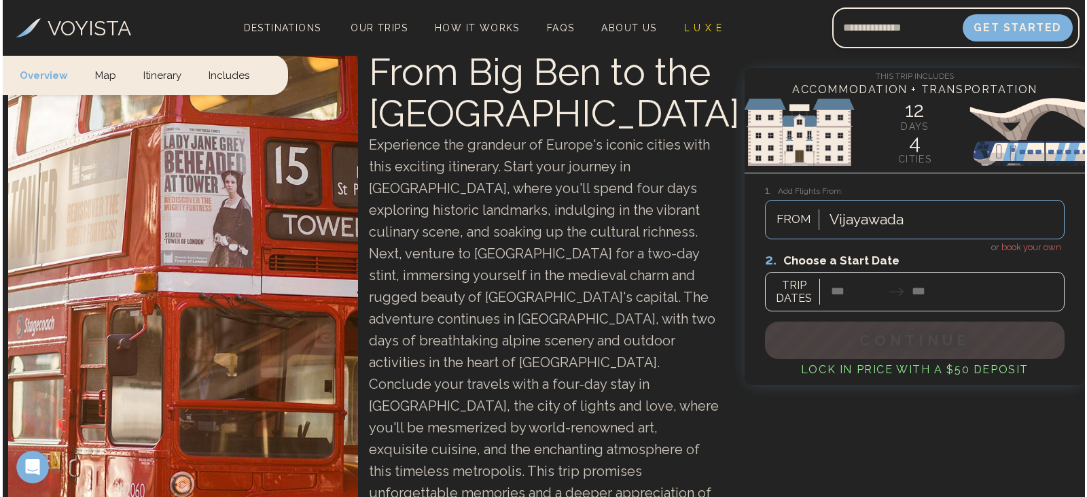
scroll to position [67, 0]
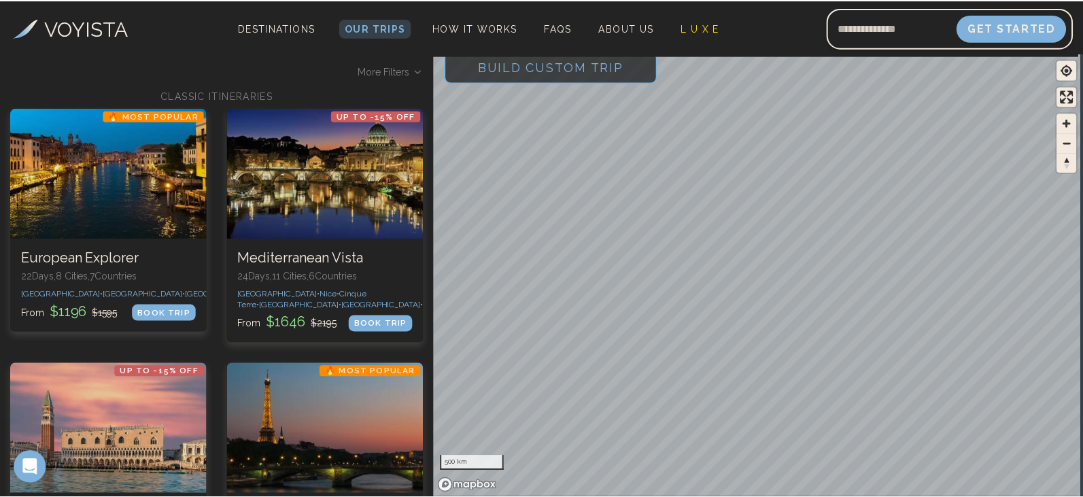
scroll to position [576, 0]
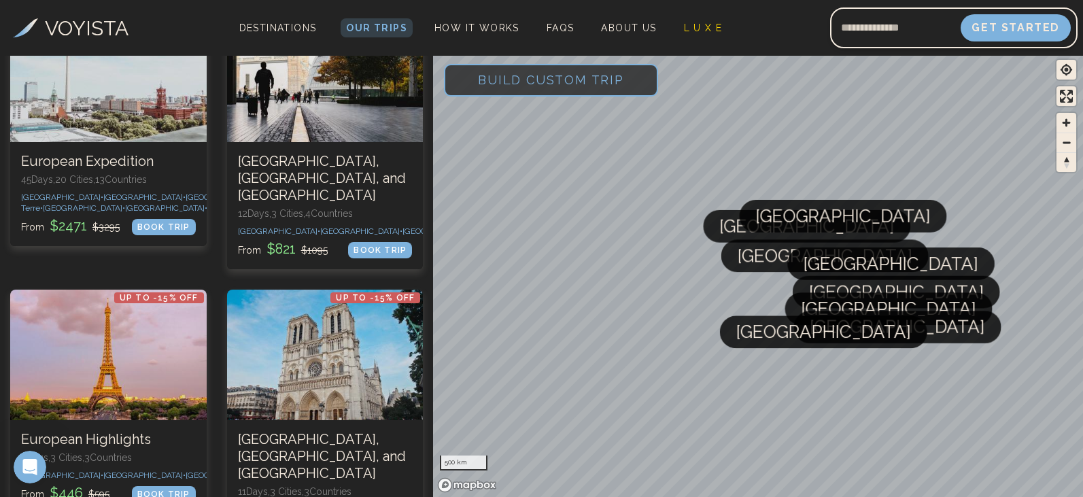
scroll to position [4, 0]
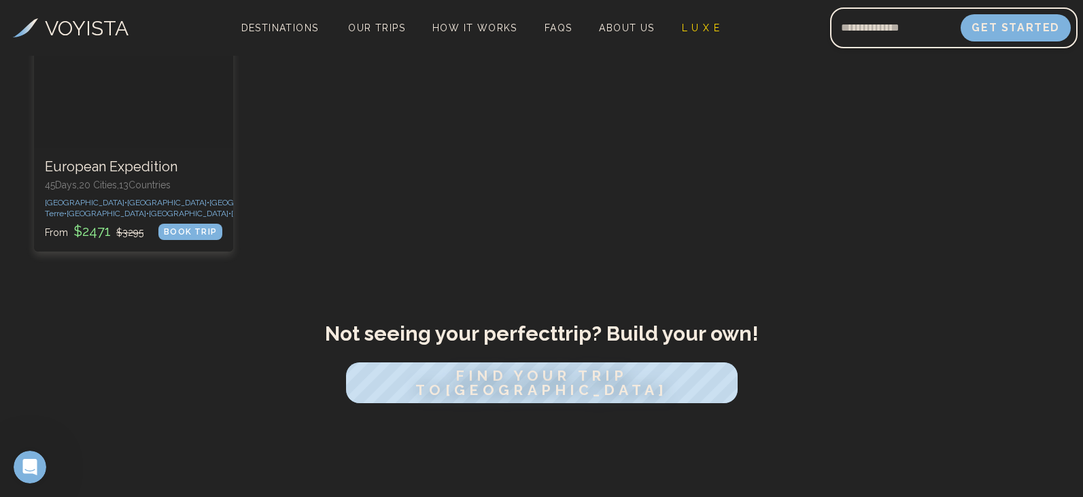
scroll to position [675, 0]
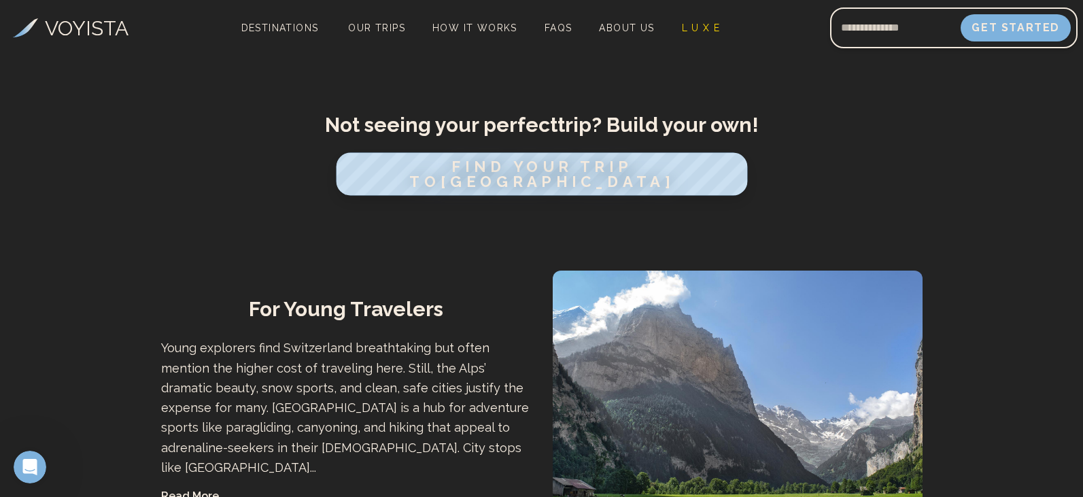
click at [555, 190] on span "FIND YOUR TRIP TO [GEOGRAPHIC_DATA]" at bounding box center [541, 174] width 264 height 33
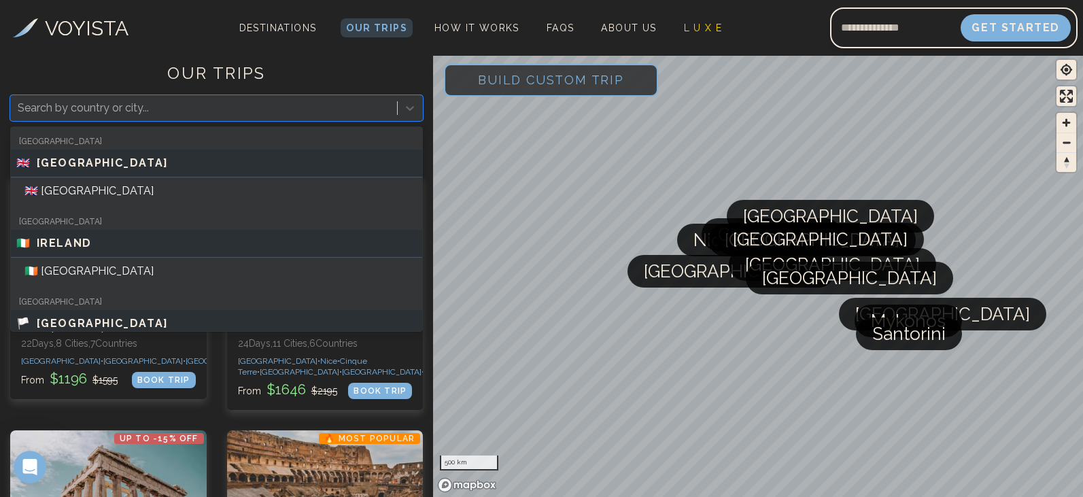
click at [226, 105] on div at bounding box center [204, 108] width 372 height 19
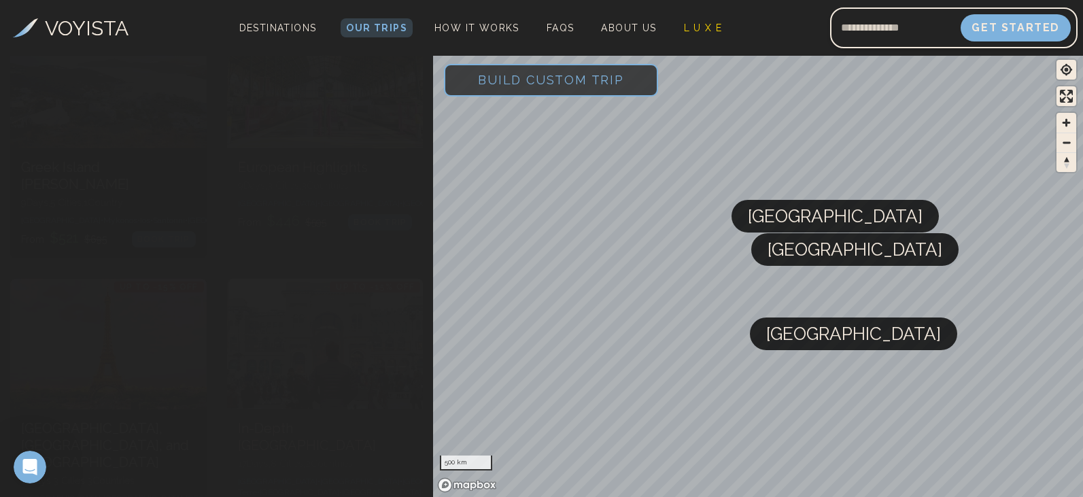
click at [483, 90] on span "Build Custom Trip" at bounding box center [551, 80] width 190 height 58
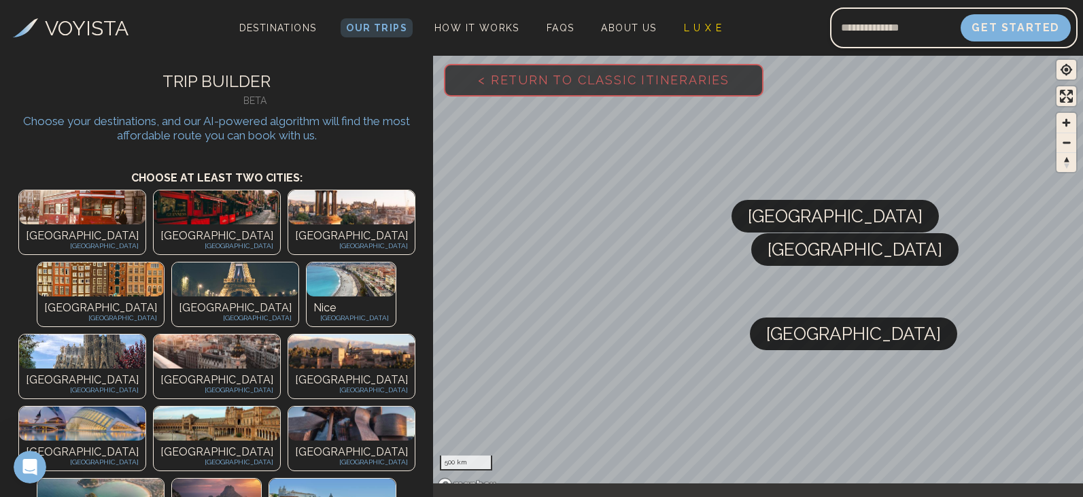
click at [288, 213] on img at bounding box center [351, 207] width 126 height 34
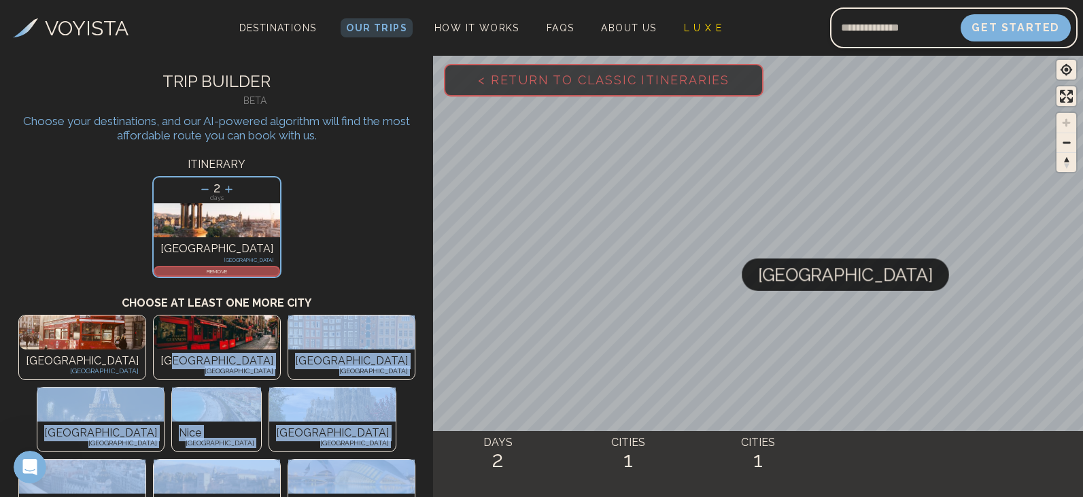
drag, startPoint x: 125, startPoint y: 353, endPoint x: 388, endPoint y: 385, distance: 265.0
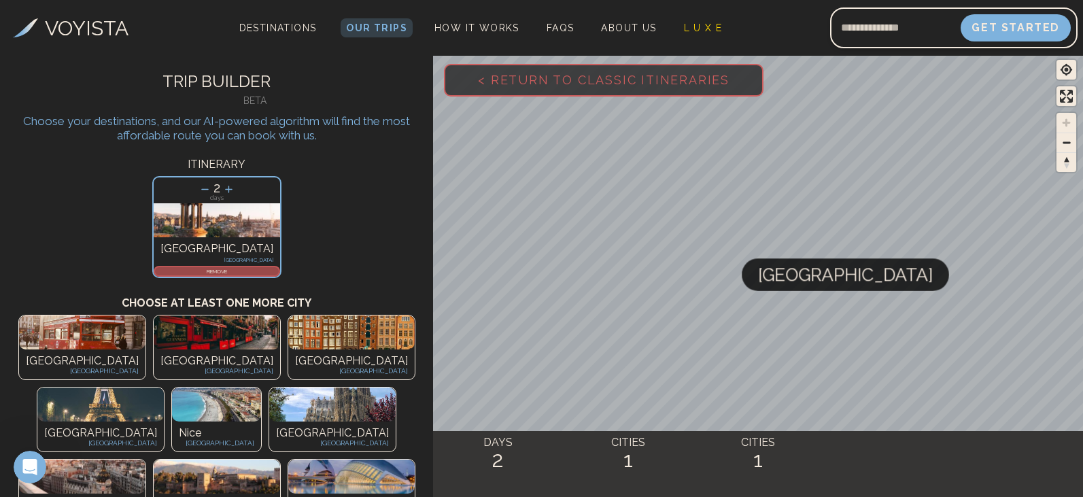
click at [70, 351] on div "[GEOGRAPHIC_DATA] [GEOGRAPHIC_DATA]" at bounding box center [82, 364] width 126 height 30
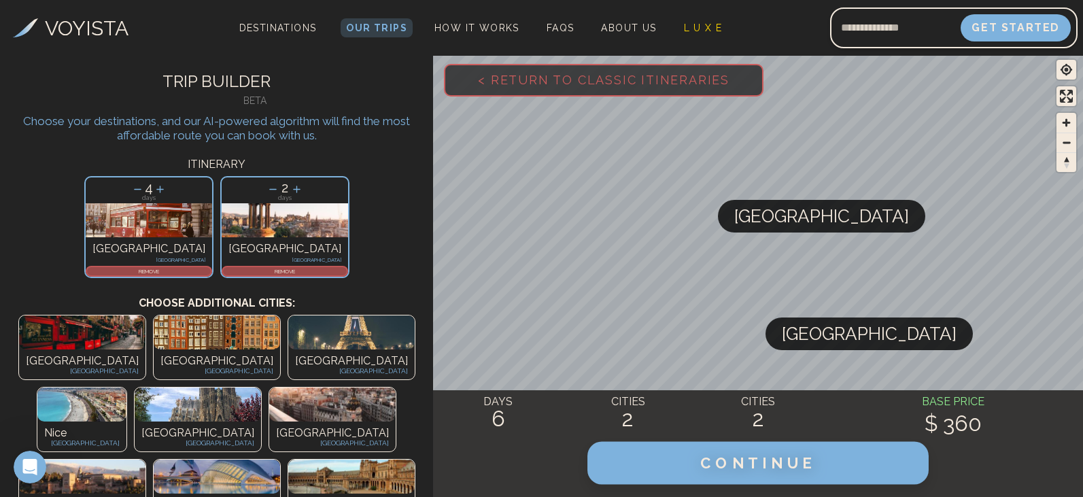
click at [706, 468] on span "CONTINUE" at bounding box center [758, 463] width 116 height 18
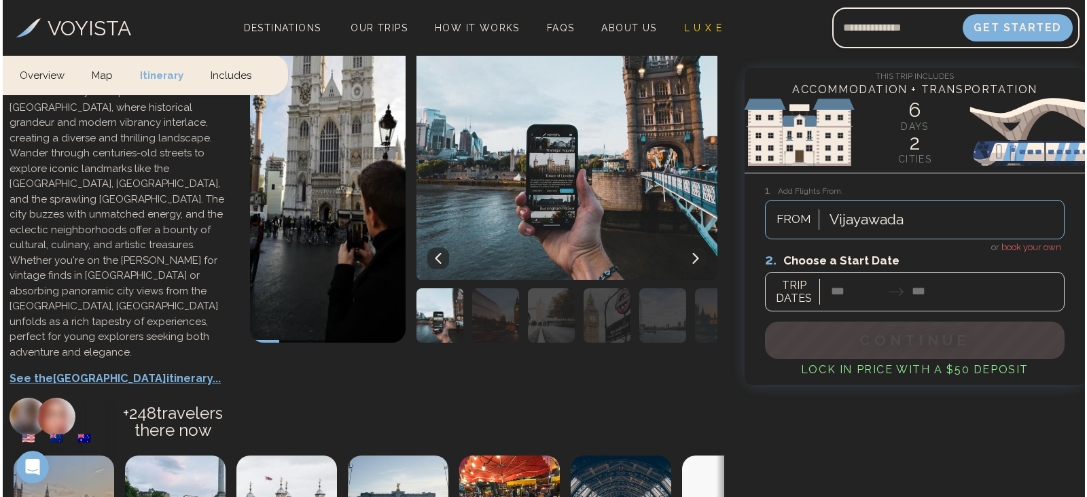
scroll to position [476, 0]
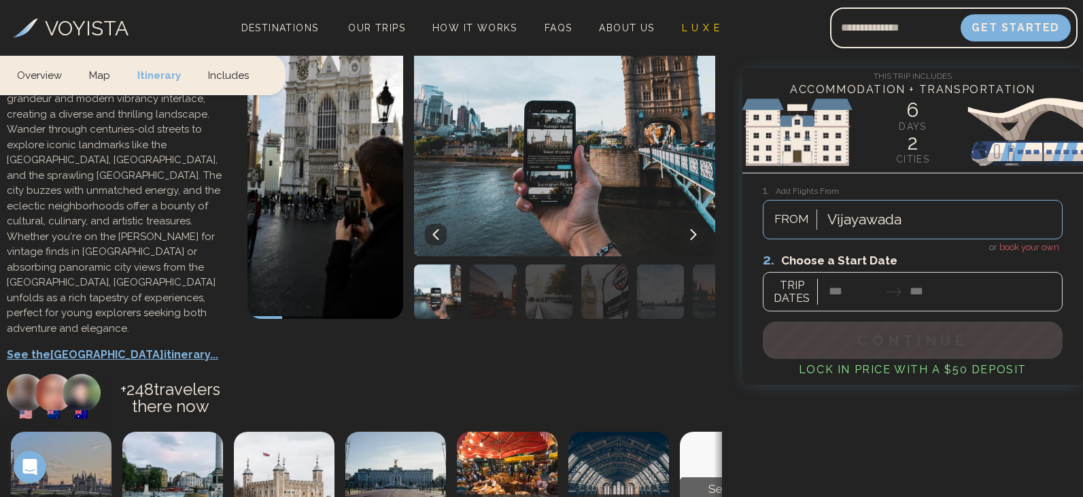
click at [120, 347] on p "See the London itinerary..." at bounding box center [120, 355] width 227 height 16
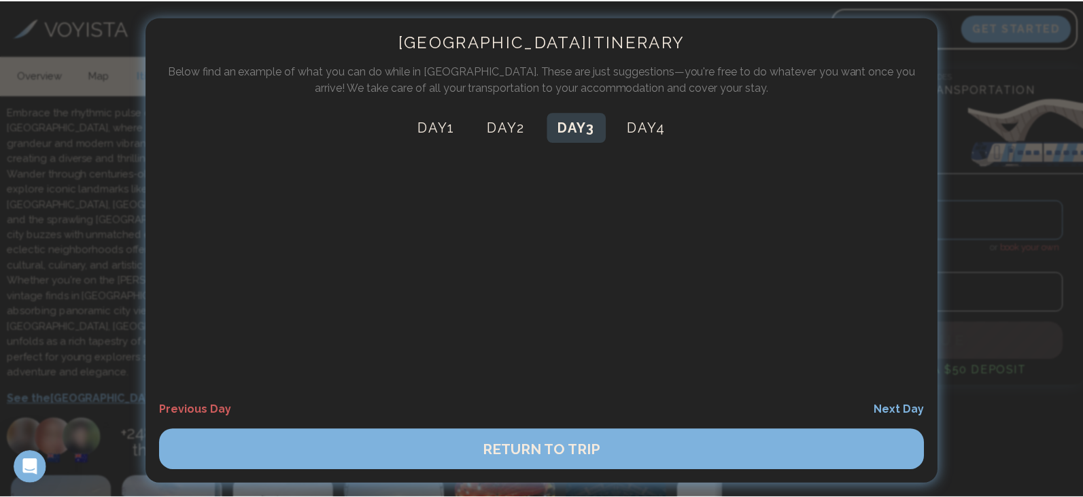
scroll to position [0, 0]
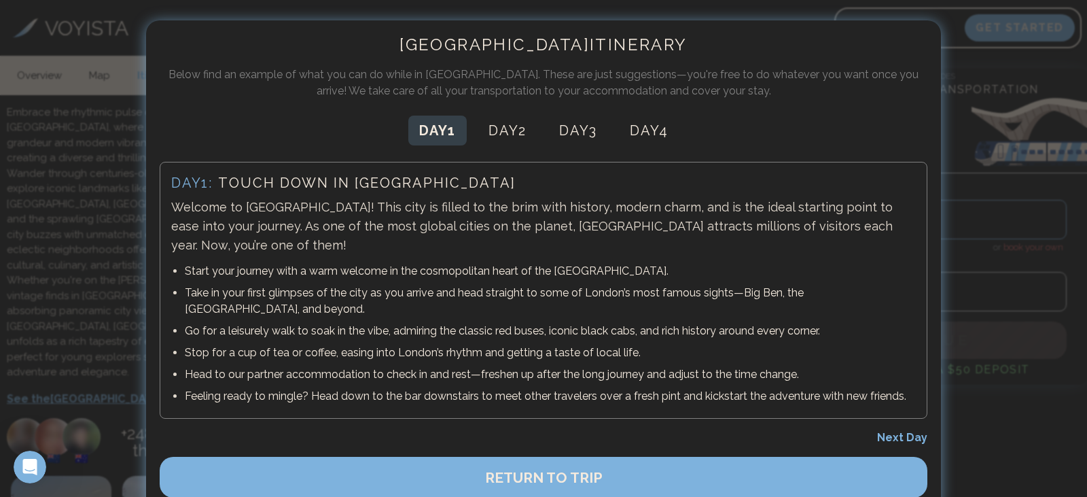
click at [70, 165] on div at bounding box center [543, 248] width 1087 height 497
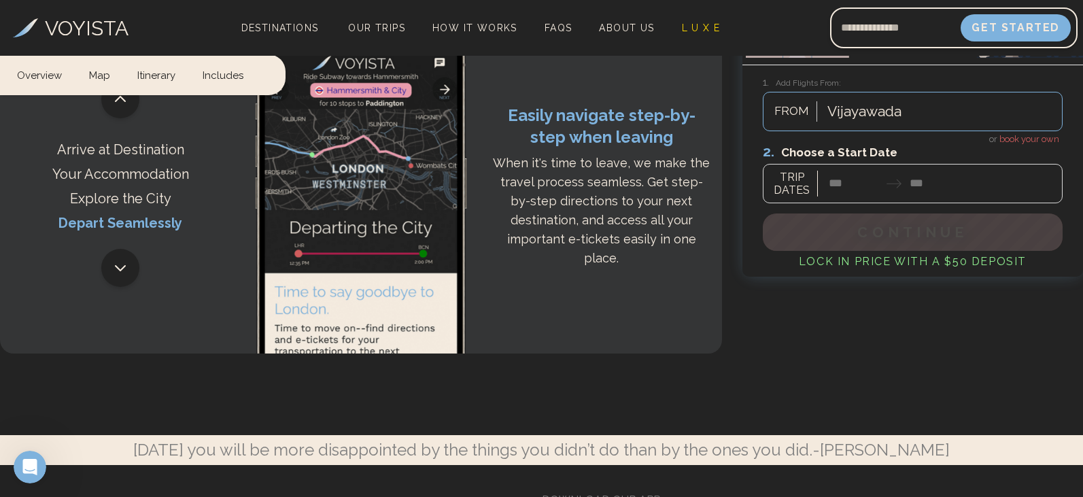
scroll to position [3042, 0]
